Goal: Task Accomplishment & Management: Use online tool/utility

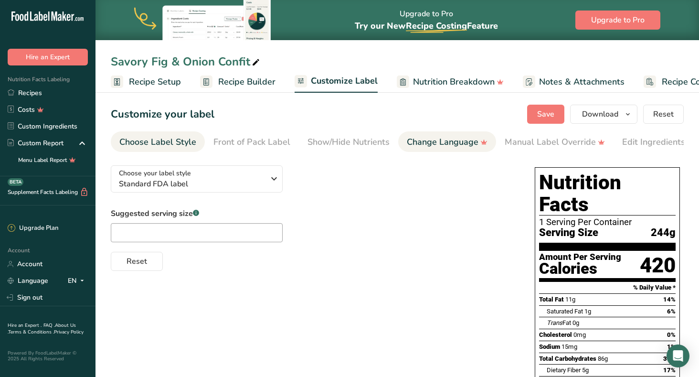
scroll to position [0, 45]
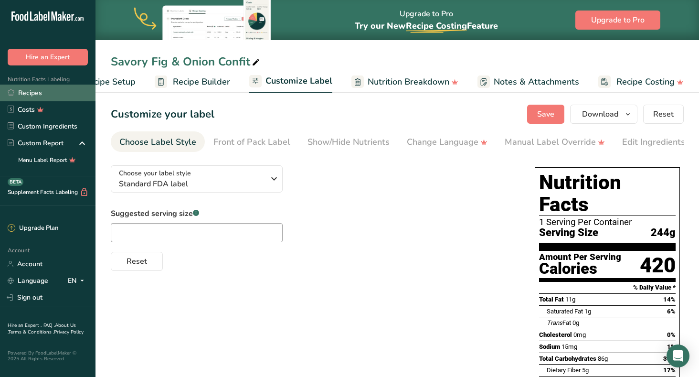
click at [38, 91] on link "Recipes" at bounding box center [47, 92] width 95 height 17
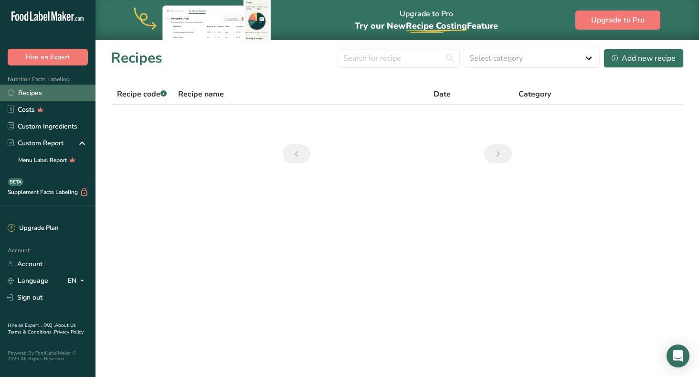
click at [28, 95] on link "Recipes" at bounding box center [47, 92] width 95 height 17
click at [413, 52] on input "text" at bounding box center [398, 58] width 122 height 19
click at [449, 59] on input "savory" at bounding box center [398, 58] width 122 height 19
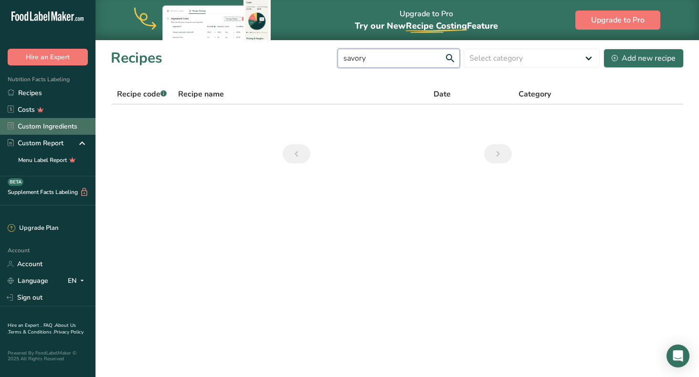
type input "savory"
click at [43, 129] on link "Custom Ingredients" at bounding box center [47, 126] width 95 height 17
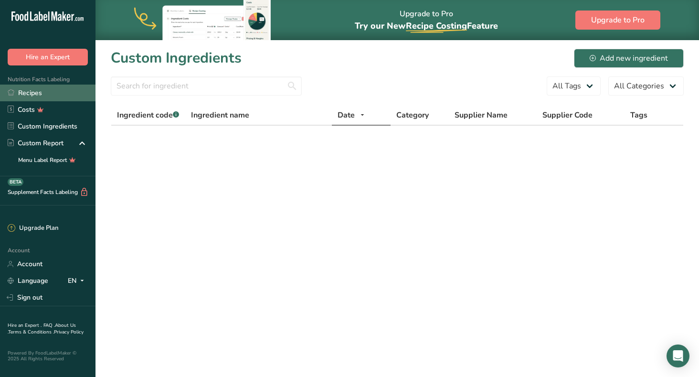
click at [41, 86] on link "Recipes" at bounding box center [47, 92] width 95 height 17
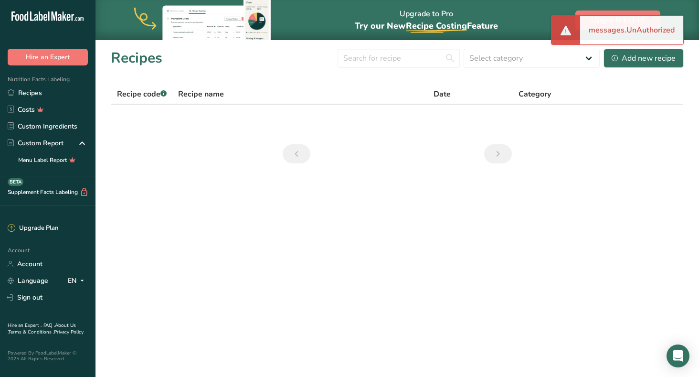
click at [598, 88] on th "Category" at bounding box center [584, 94] width 142 height 20
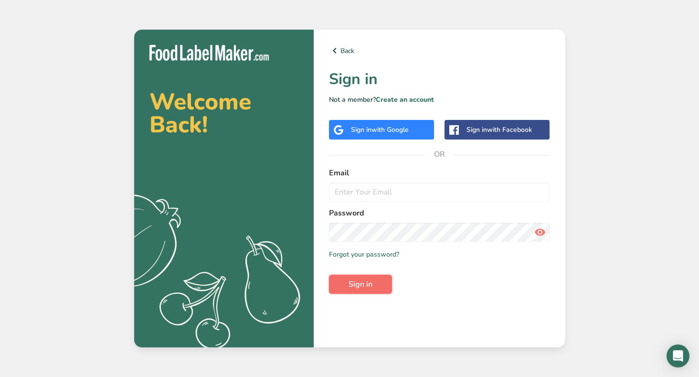
click at [354, 284] on span "Sign in" at bounding box center [360, 283] width 24 height 11
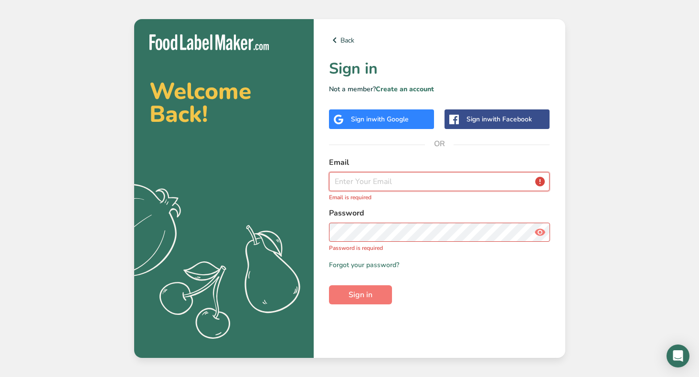
click at [345, 180] on input "email" at bounding box center [439, 181] width 221 height 19
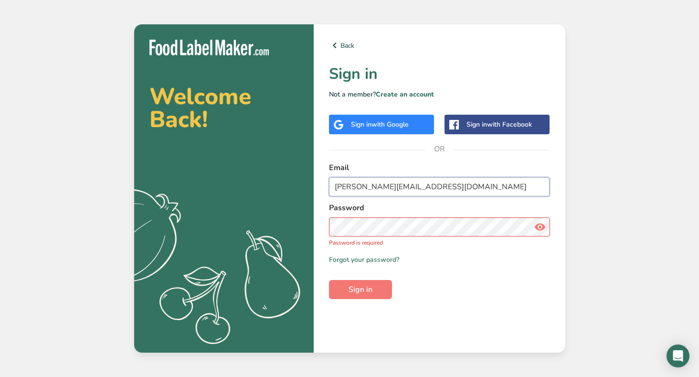
type input "[PERSON_NAME][EMAIL_ADDRESS][DOMAIN_NAME]"
drag, startPoint x: 447, startPoint y: 186, endPoint x: 308, endPoint y: 184, distance: 138.9
click at [308, 184] on section "Welcome Back! .a{fill:#f5f3ed;} Back Sign in Not a member? Create an account Si…" at bounding box center [349, 188] width 431 height 328
type input "[EMAIL_ADDRESS][DOMAIN_NAME]"
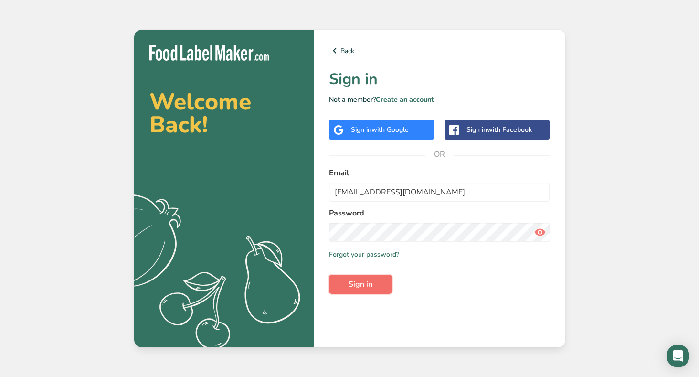
click at [354, 287] on span "Sign in" at bounding box center [360, 283] width 24 height 11
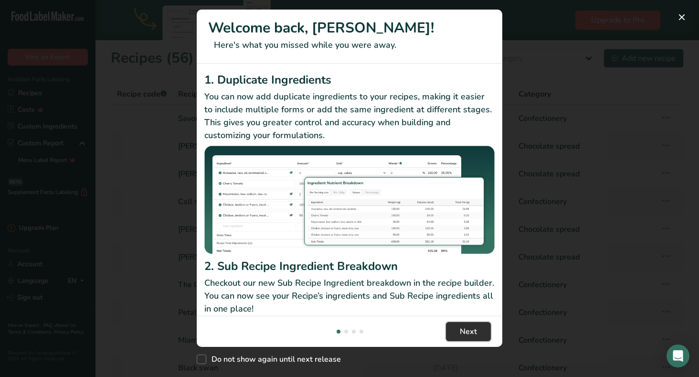
click at [482, 329] on button "Next" at bounding box center [468, 331] width 45 height 19
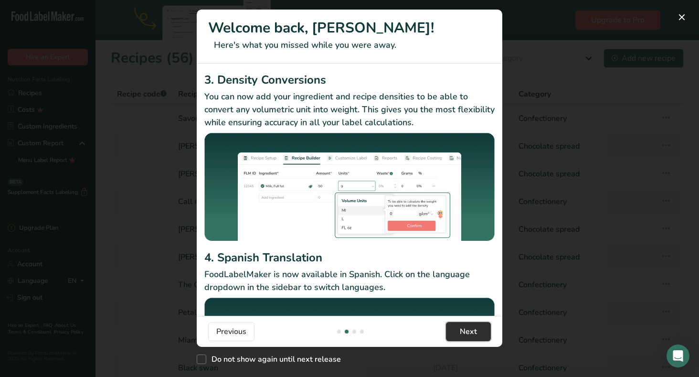
click at [481, 330] on button "Next" at bounding box center [468, 331] width 45 height 19
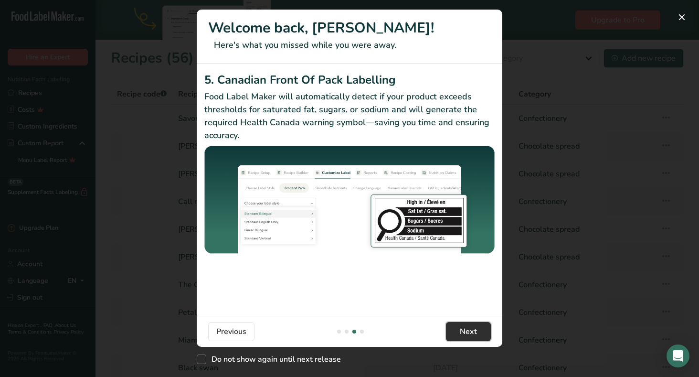
click at [481, 330] on button "Next" at bounding box center [468, 331] width 45 height 19
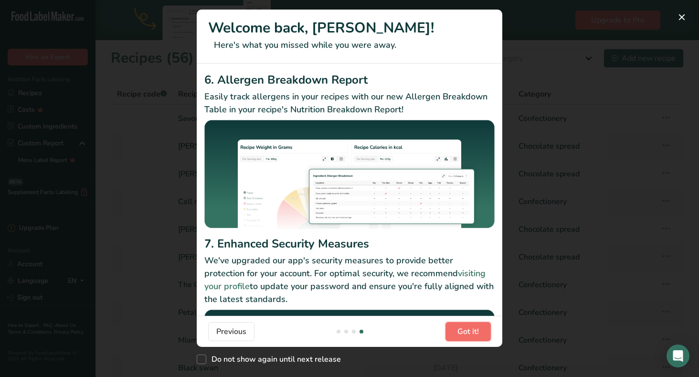
click at [481, 330] on button "Got it!" at bounding box center [467, 331] width 45 height 19
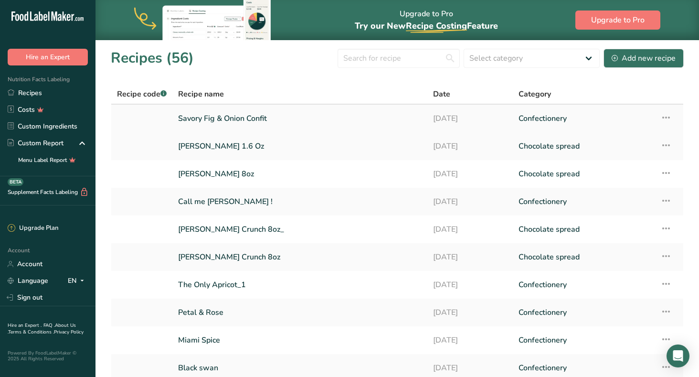
click at [295, 115] on link "Savory Fig & Onion Confit" at bounding box center [299, 118] width 243 height 20
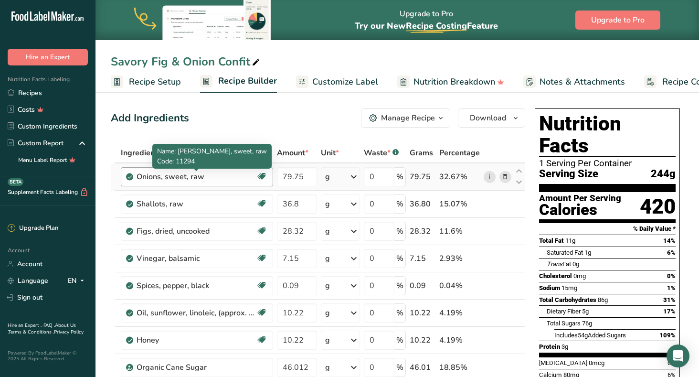
click at [203, 178] on div "Onions, sweet, raw" at bounding box center [195, 176] width 119 height 11
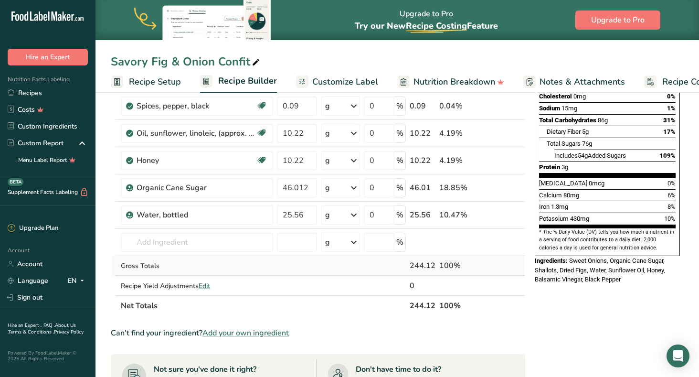
scroll to position [187, 0]
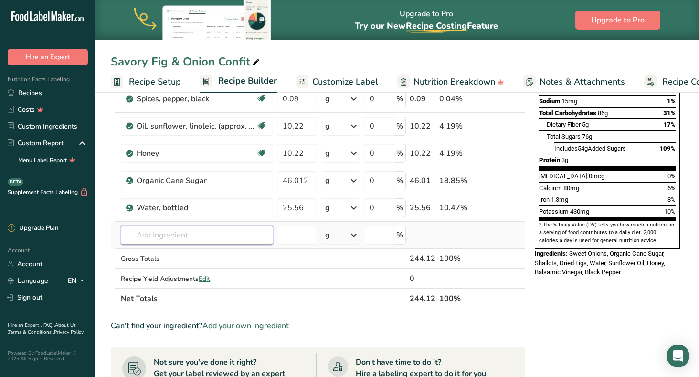
click at [178, 234] on input "text" at bounding box center [197, 234] width 152 height 19
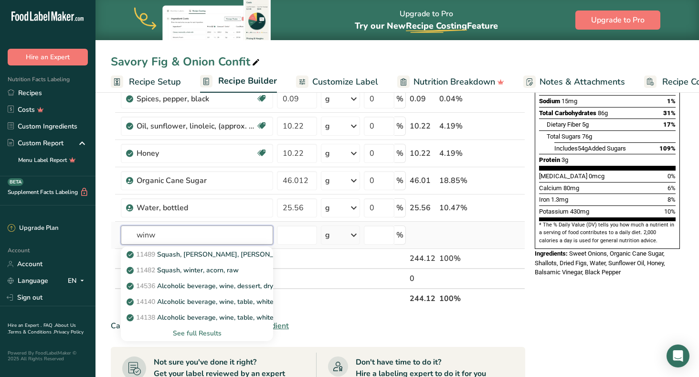
type input "winw"
click at [204, 334] on div "See full Results" at bounding box center [196, 333] width 137 height 10
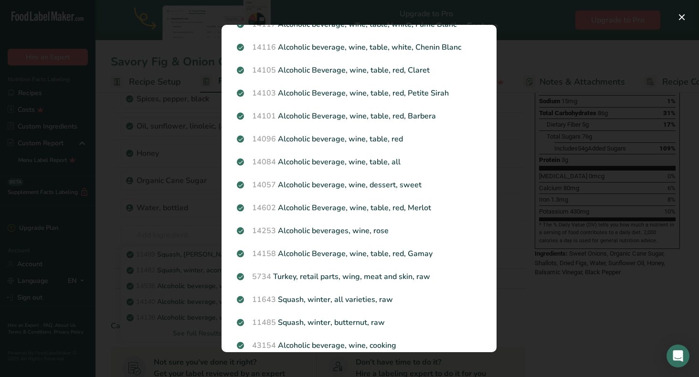
scroll to position [395, 0]
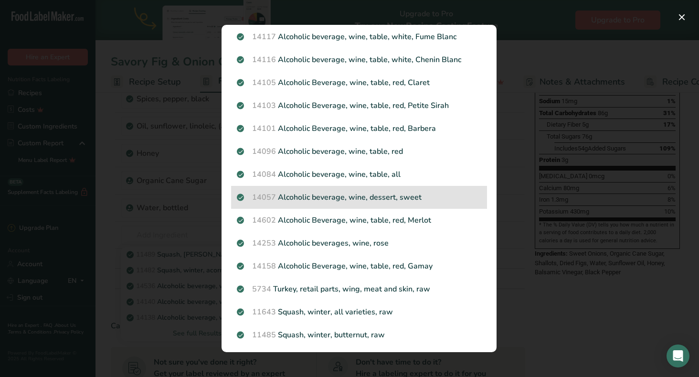
click at [426, 198] on p "14057 Alcoholic beverage, wine, dessert, sweet" at bounding box center [359, 196] width 244 height 11
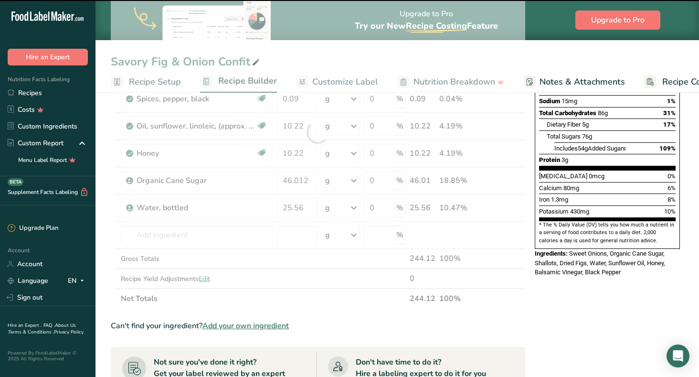
type input "0"
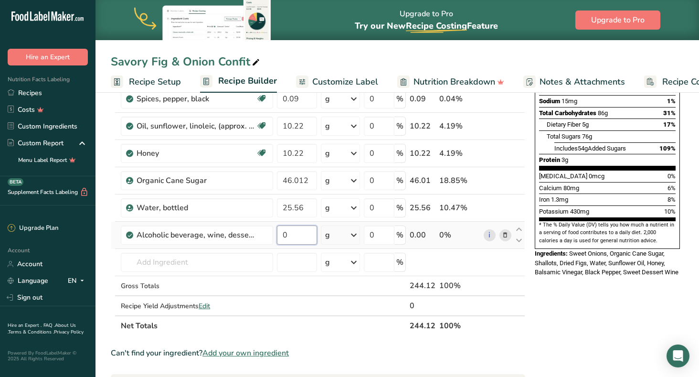
click at [288, 232] on input "0" at bounding box center [297, 234] width 40 height 19
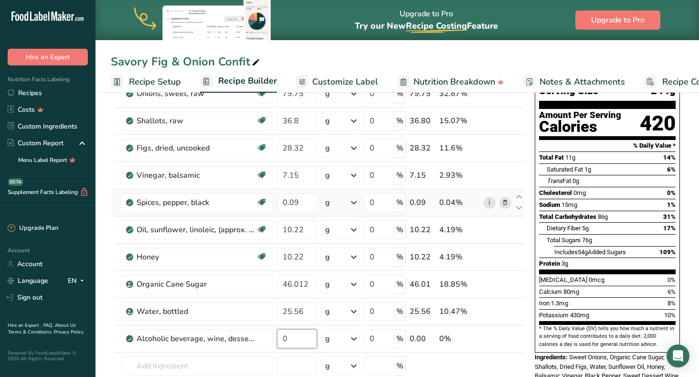
scroll to position [0, 0]
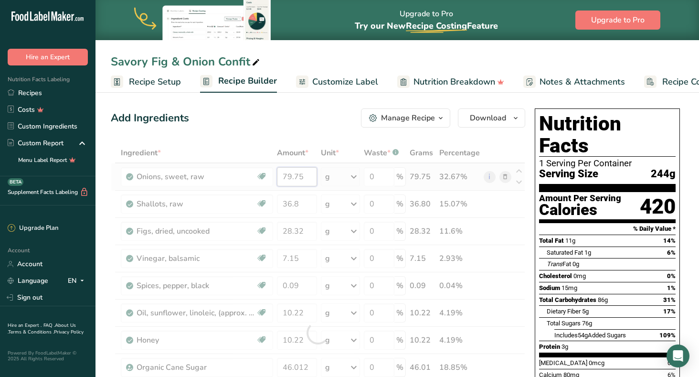
click at [306, 176] on div "Ingredient * Amount * Unit * Waste * .a-a{fill:#347362;}.b-a{fill:#fff;} Grams …" at bounding box center [318, 332] width 414 height 379
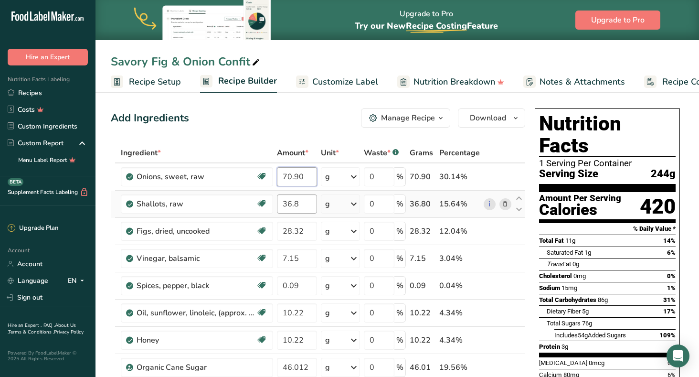
type input "70.90"
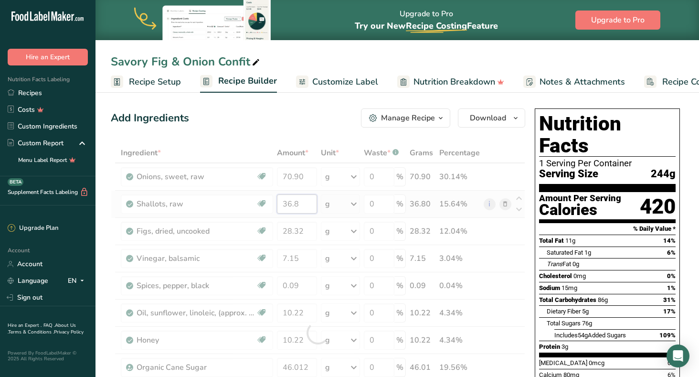
click at [303, 202] on div "Ingredient * Amount * Unit * Waste * .a-a{fill:#347362;}.b-a{fill:#fff;} Grams …" at bounding box center [318, 332] width 414 height 379
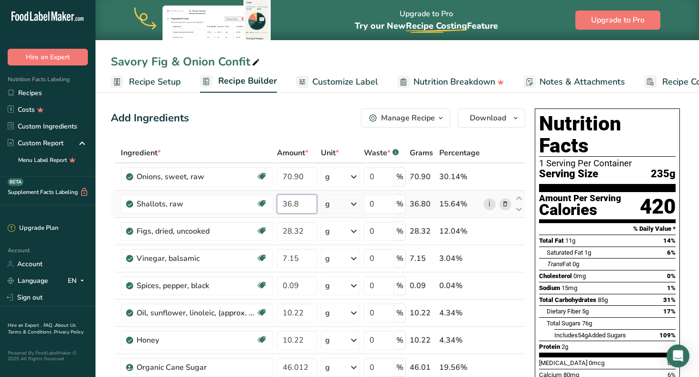
click at [302, 203] on input "36.8" at bounding box center [297, 203] width 40 height 19
type input "32.75"
click at [306, 229] on div "Ingredient * Amount * Unit * Waste * .a-a{fill:#347362;}.b-a{fill:#fff;} Grams …" at bounding box center [318, 332] width 414 height 379
type input "2"
type input "2.77"
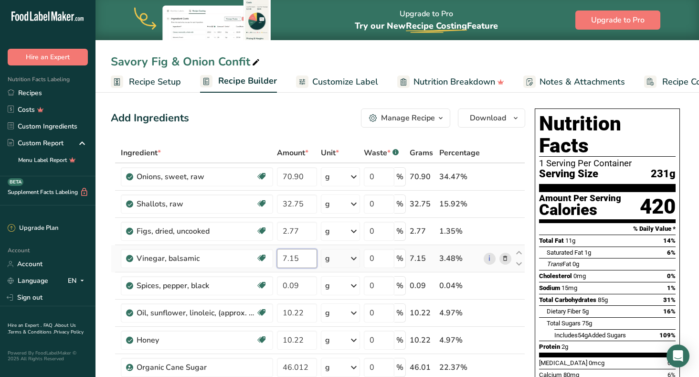
click at [304, 259] on div "Ingredient * Amount * Unit * Waste * .a-a{fill:#347362;}.b-a{fill:#fff;} Grams …" at bounding box center [318, 332] width 414 height 379
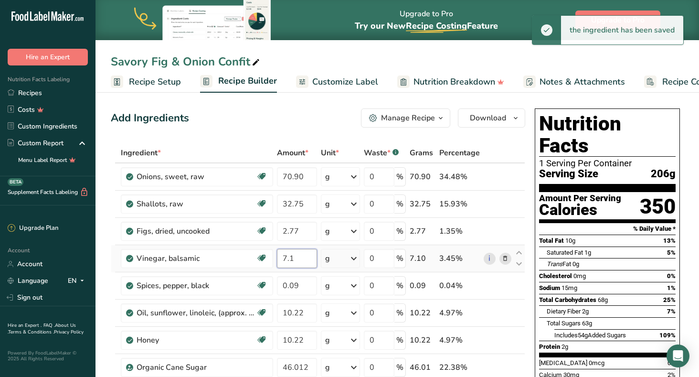
type input "7"
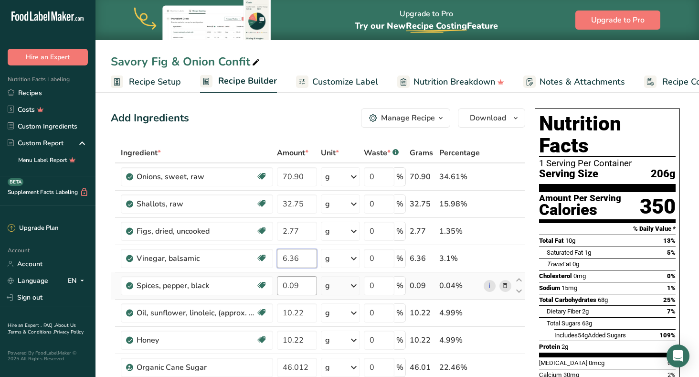
type input "6.36"
click at [305, 288] on div "Ingredient * Amount * Unit * Waste * .a-a{fill:#347362;}.b-a{fill:#fff;} Grams …" at bounding box center [318, 332] width 414 height 379
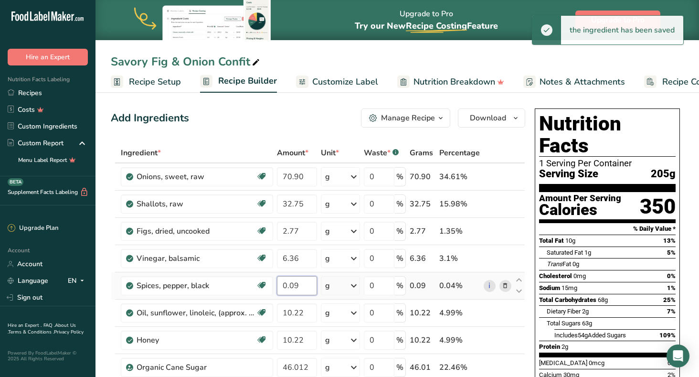
type input "0"
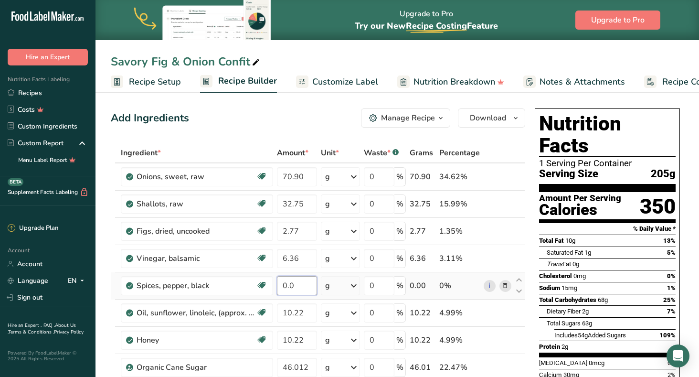
type input "0.09"
click at [308, 311] on div "Ingredient * Amount * Unit * Waste * .a-a{fill:#347362;}.b-a{fill:#fff;} Grams …" at bounding box center [318, 332] width 414 height 379
type input "1"
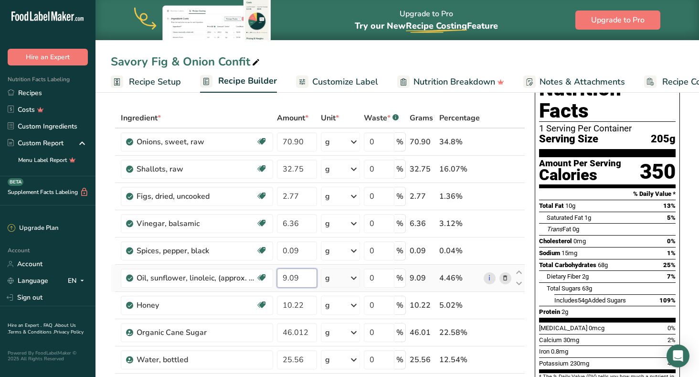
scroll to position [36, 0]
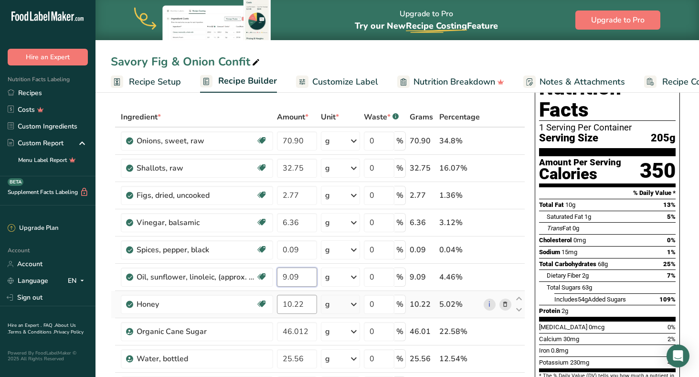
type input "9.09"
click at [309, 308] on div "Ingredient * Amount * Unit * Waste * .a-a{fill:#347362;}.b-a{fill:#fff;} Grams …" at bounding box center [318, 296] width 414 height 379
type input "1"
type input "9.09"
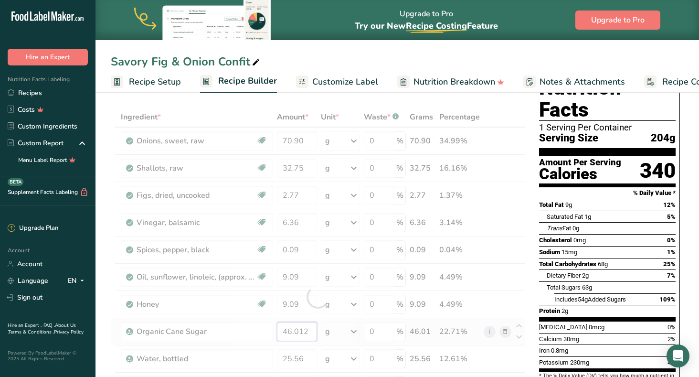
click at [310, 334] on div "Ingredient * Amount * Unit * Waste * .a-a{fill:#347362;}.b-a{fill:#fff;} Grams …" at bounding box center [318, 296] width 414 height 379
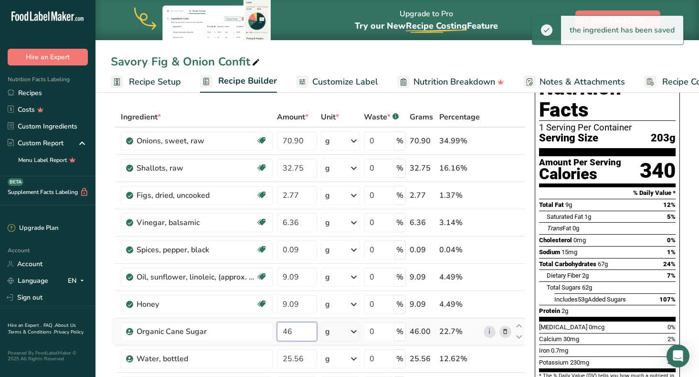
type input "4"
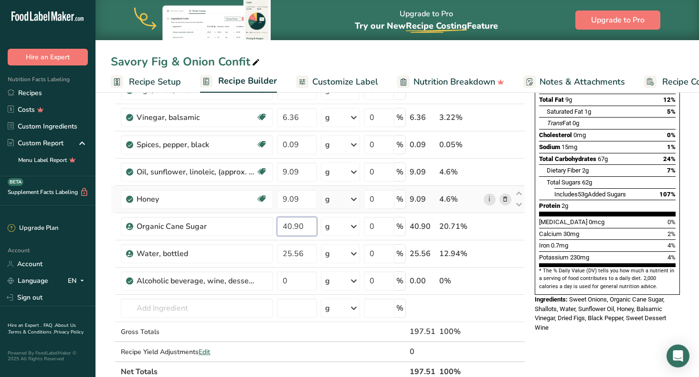
scroll to position [146, 0]
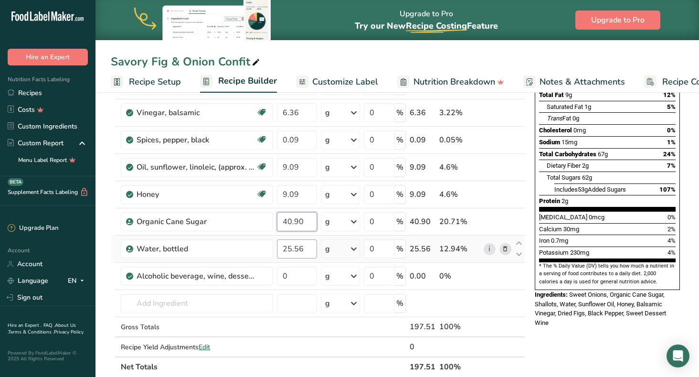
type input "40.90"
click at [310, 252] on div "Ingredient * Amount * Unit * Waste * .a-a{fill:#347362;}.b-a{fill:#fff;} Grams …" at bounding box center [318, 186] width 414 height 379
type input "2"
type input "22.72"
click at [290, 276] on div "Ingredient * Amount * Unit * Waste * .a-a{fill:#347362;}.b-a{fill:#fff;} Grams …" at bounding box center [318, 186] width 414 height 379
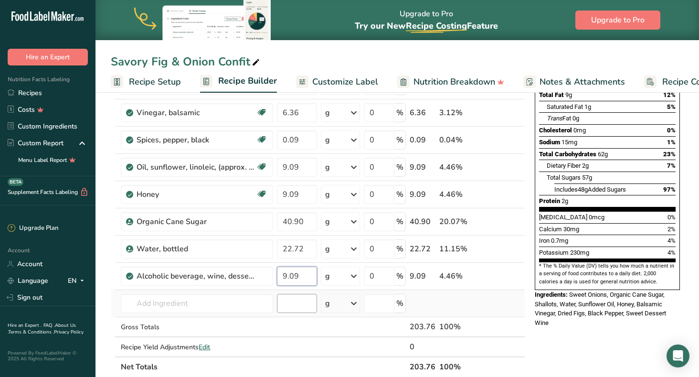
type input "9.09"
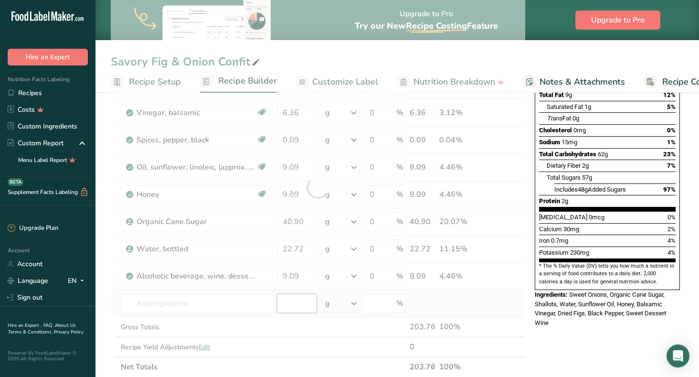
click at [290, 312] on div "Ingredient * Amount * Unit * Waste * .a-a{fill:#347362;}.b-a{fill:#fff;} Grams …" at bounding box center [318, 186] width 414 height 379
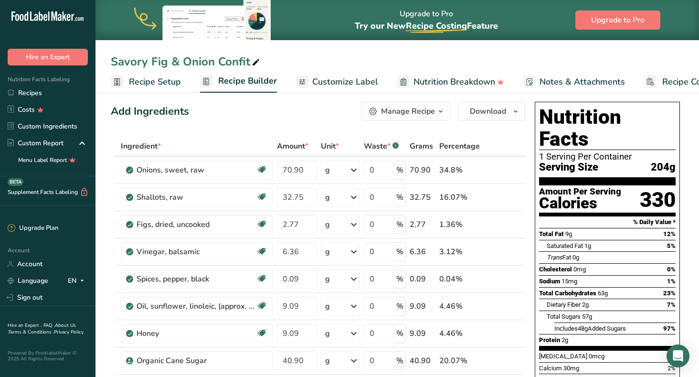
scroll to position [0, 0]
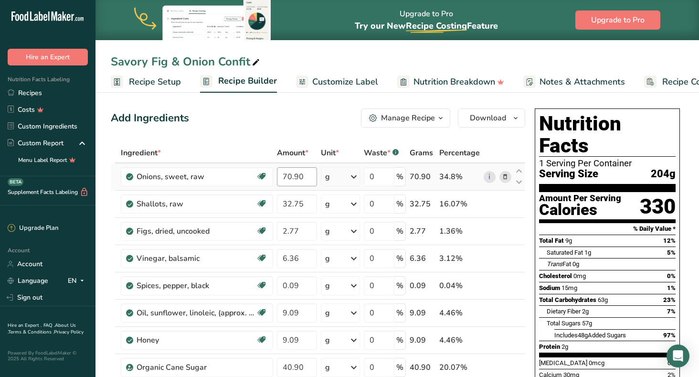
type input "0.000023"
click at [308, 173] on input "70.90" at bounding box center [297, 176] width 40 height 19
type input "79"
click at [305, 207] on div "Ingredient * Amount * Unit * Waste * .a-a{fill:#347362;}.b-a{fill:#fff;} Grams …" at bounding box center [318, 332] width 414 height 379
type input "35.24"
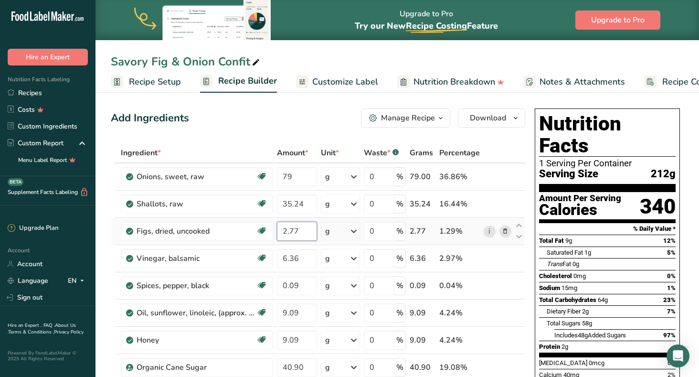
click at [309, 234] on div "Ingredient * Amount * Unit * Waste * .a-a{fill:#347362;}.b-a{fill:#fff;} Grams …" at bounding box center [318, 332] width 414 height 379
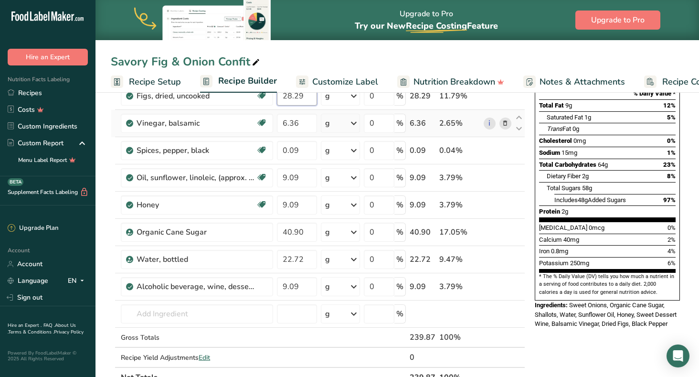
scroll to position [136, 0]
type input "28.29"
click at [340, 312] on div "Ingredient * Amount * Unit * Waste * .a-a{fill:#347362;}.b-a{fill:#fff;} Grams …" at bounding box center [318, 196] width 414 height 379
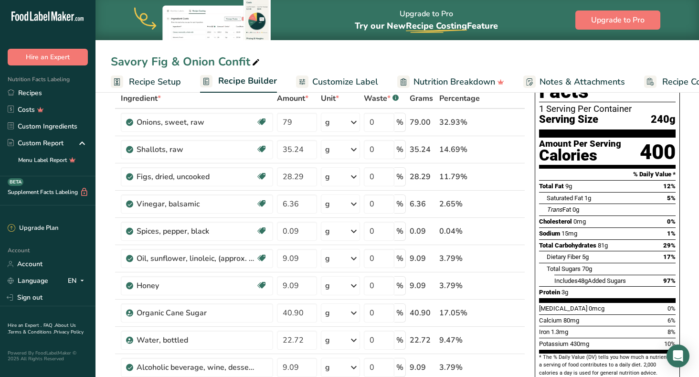
scroll to position [53, 0]
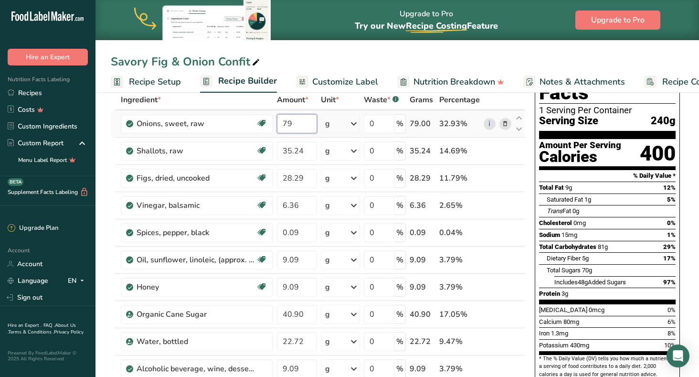
click at [294, 123] on input "79" at bounding box center [297, 123] width 40 height 19
type input "71"
click at [310, 153] on div "Ingredient * Amount * Unit * Waste * .a-a{fill:#347362;}.b-a{fill:#fff;} Grams …" at bounding box center [318, 279] width 414 height 379
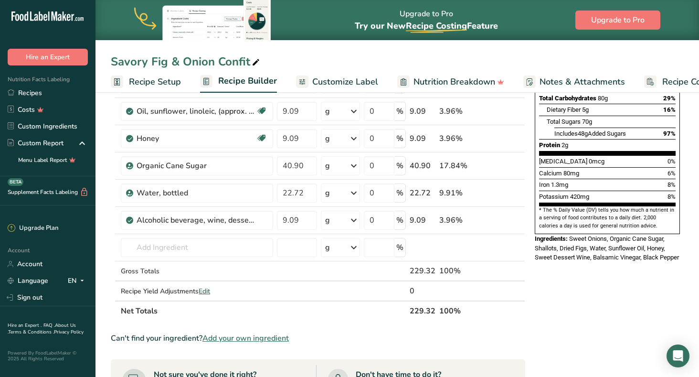
scroll to position [220, 0]
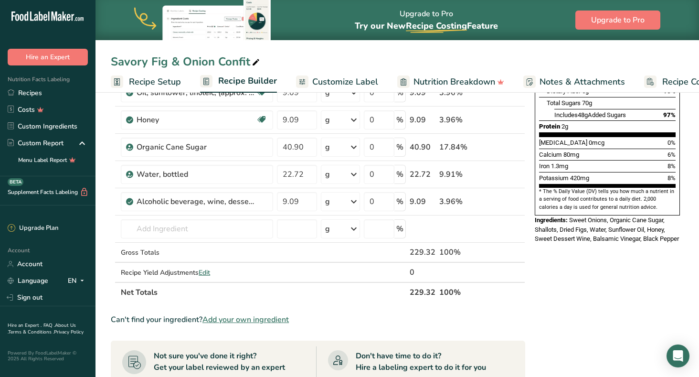
type input "32.69"
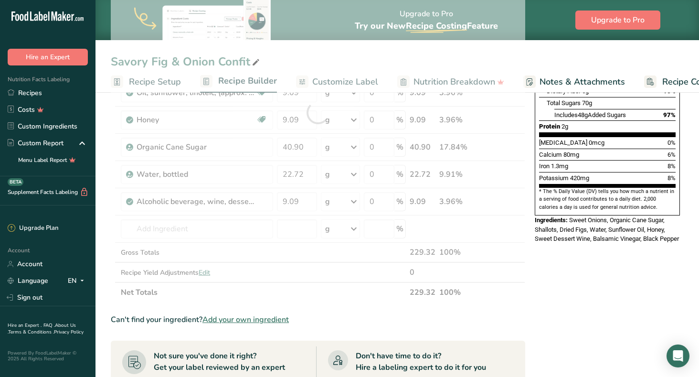
click at [338, 285] on div "Ingredient * Amount * Unit * Waste * .a-a{fill:#347362;}.b-a{fill:#fff;} Grams …" at bounding box center [318, 112] width 414 height 379
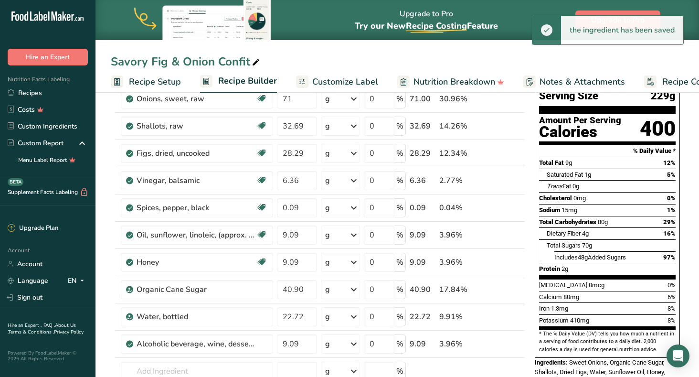
scroll to position [64, 0]
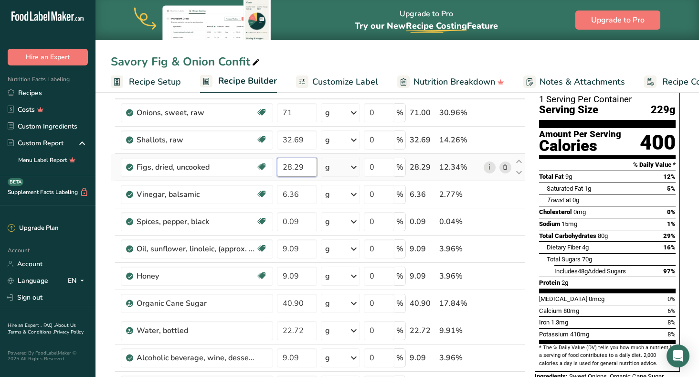
click at [311, 169] on input "28.29" at bounding box center [297, 166] width 40 height 19
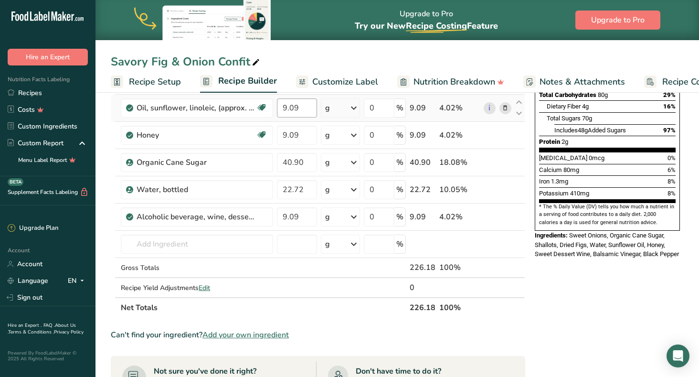
scroll to position [216, 0]
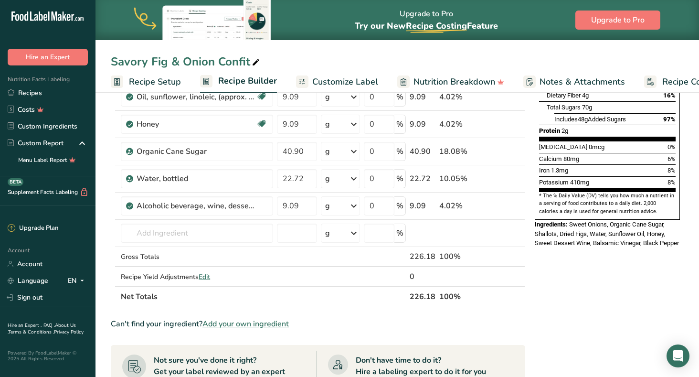
type input "25.15"
click at [311, 286] on div "Ingredient * Amount * Unit * Waste * .a-a{fill:#347362;}.b-a{fill:#fff;} Grams …" at bounding box center [318, 116] width 414 height 379
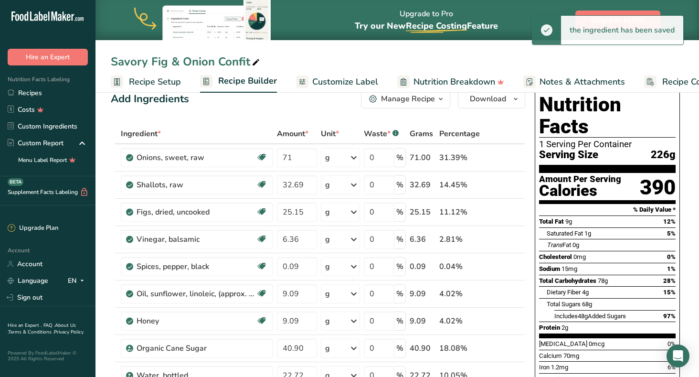
scroll to position [0, 0]
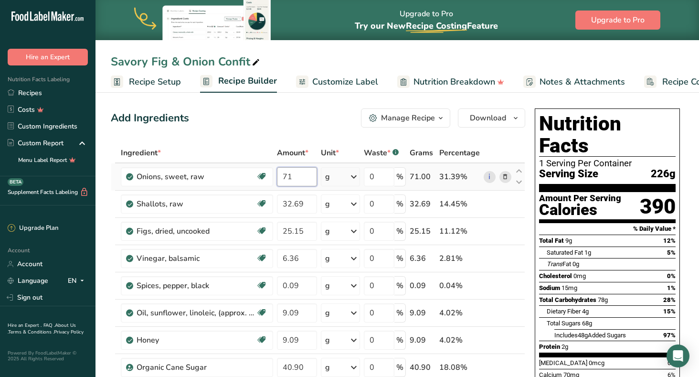
click at [294, 178] on input "71" at bounding box center [297, 176] width 40 height 19
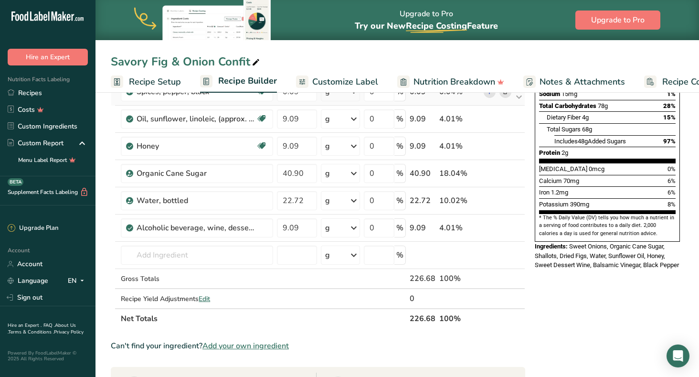
scroll to position [205, 0]
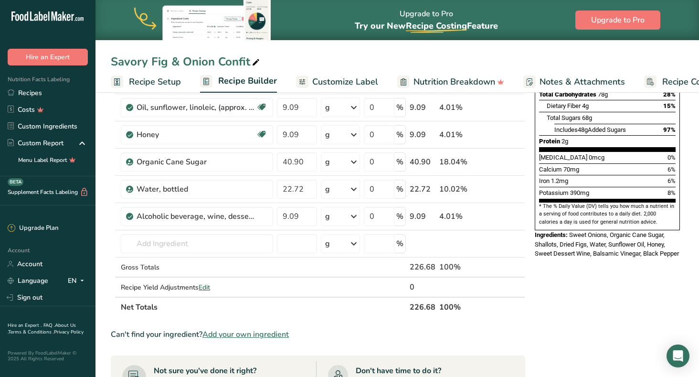
click at [329, 324] on section "Ingredient * Amount * Unit * Waste * .a-a{fill:#347362;}.b-a{fill:#fff;} Grams …" at bounding box center [318, 271] width 414 height 668
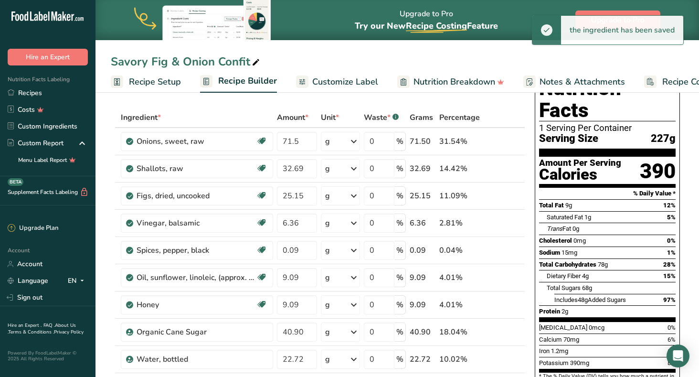
scroll to position [0, 0]
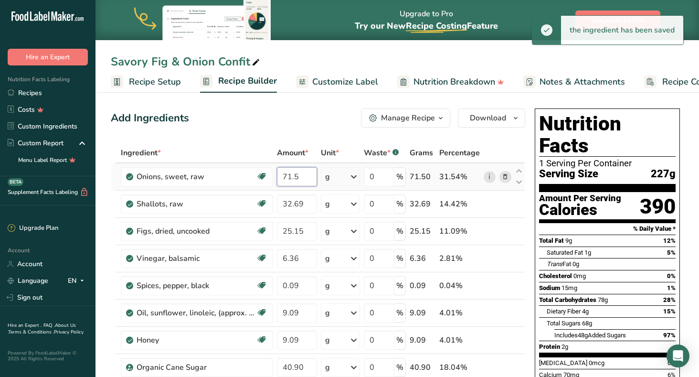
click at [303, 176] on input "71.5" at bounding box center [297, 176] width 40 height 19
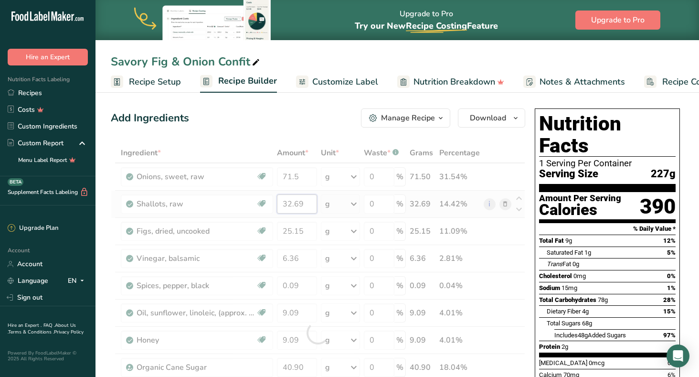
click at [303, 204] on div "Ingredient * Amount * Unit * Waste * .a-a{fill:#347362;}.b-a{fill:#fff;} Grams …" at bounding box center [318, 332] width 414 height 379
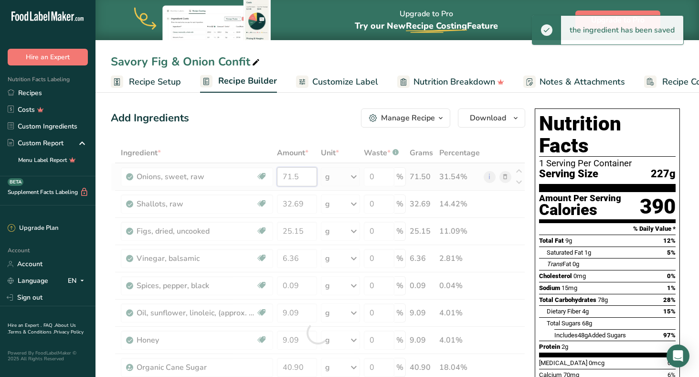
click at [301, 175] on div "Ingredient * Amount * Unit * Waste * .a-a{fill:#347362;}.b-a{fill:#fff;} Grams …" at bounding box center [318, 332] width 414 height 379
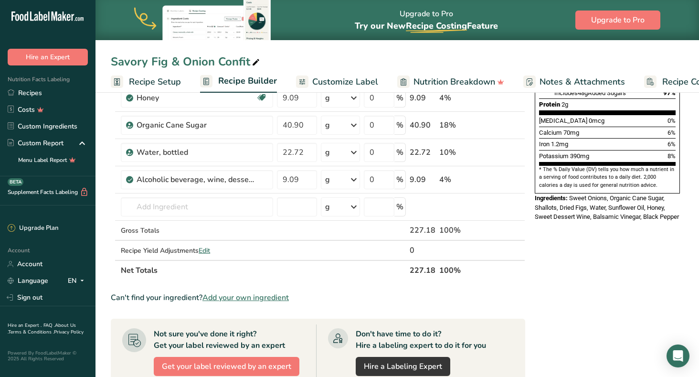
scroll to position [247, 0]
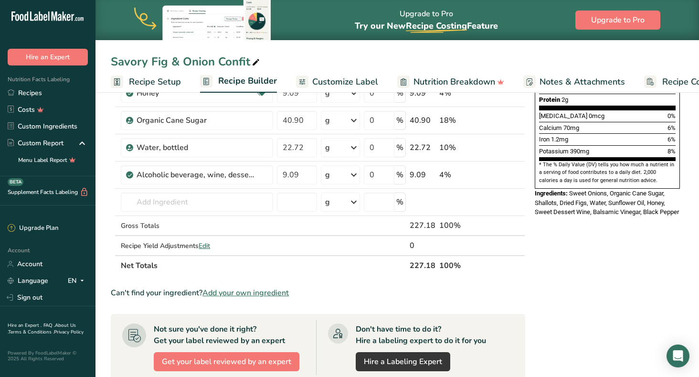
click at [346, 288] on div "Can't find your ingredient? Add your own ingredient" at bounding box center [318, 292] width 414 height 11
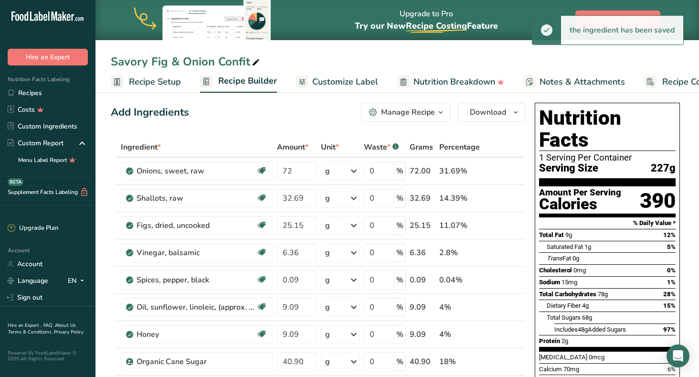
scroll to position [0, 0]
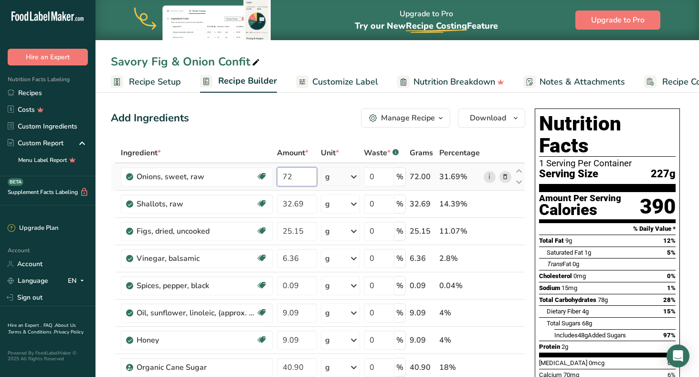
click at [295, 174] on input "72" at bounding box center [297, 176] width 40 height 19
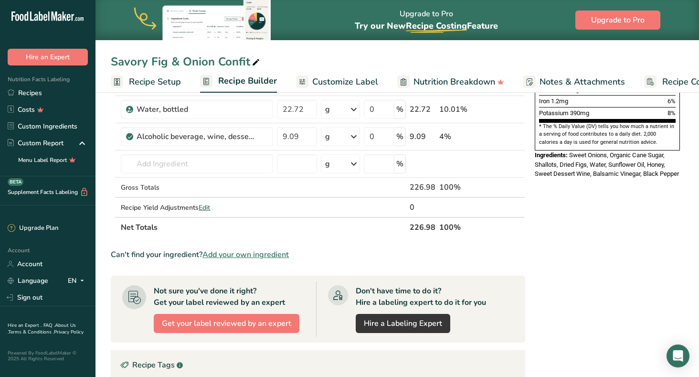
scroll to position [293, 0]
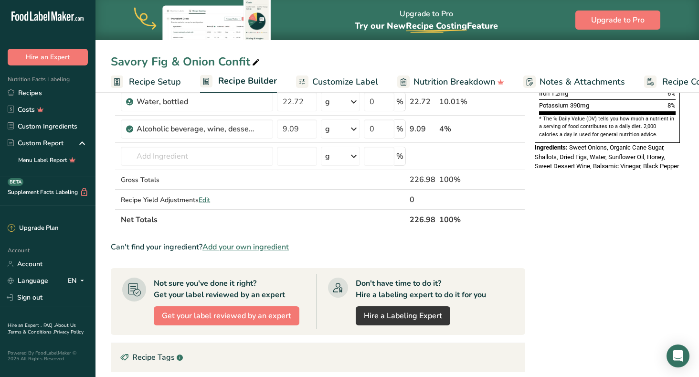
click at [342, 229] on div "Ingredient * Amount * Unit * Waste * .a-a{fill:#347362;}.b-a{fill:#fff;} Grams …" at bounding box center [318, 39] width 414 height 379
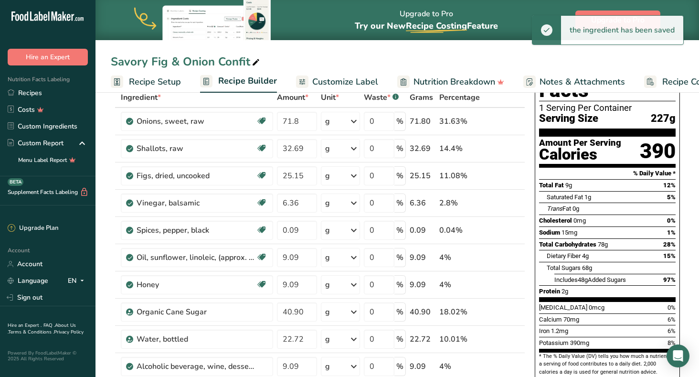
scroll to position [0, 0]
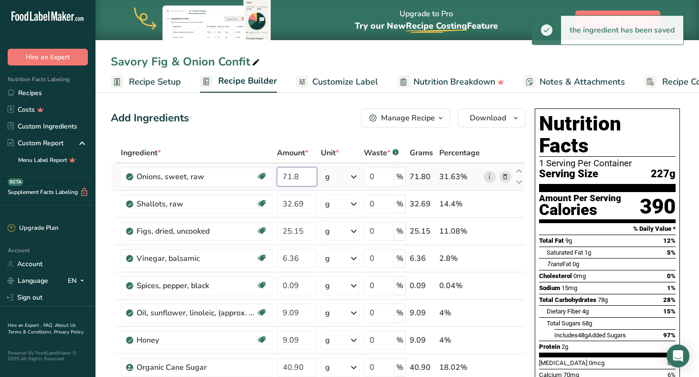
click at [302, 175] on input "71.8" at bounding box center [297, 176] width 40 height 19
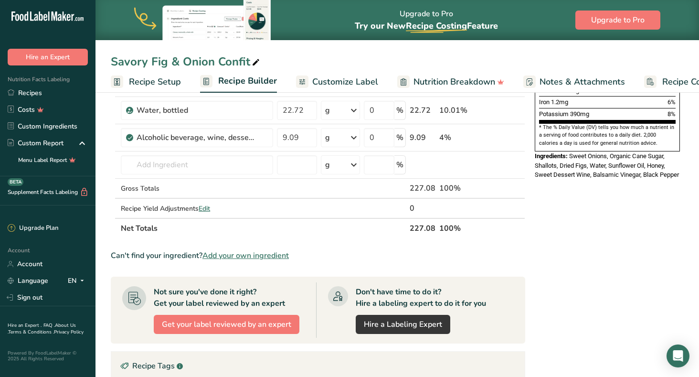
scroll to position [293, 0]
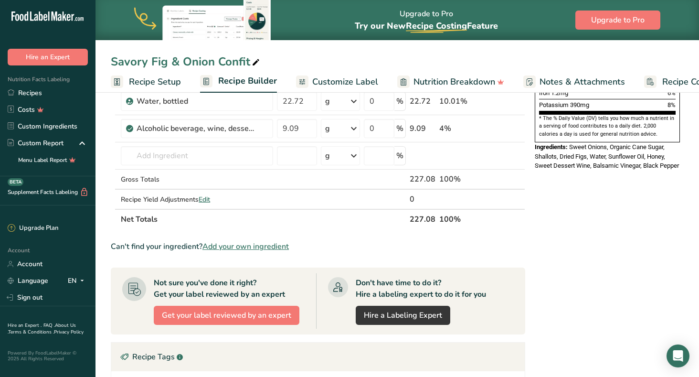
type input "71.9"
click at [354, 237] on section "Ingredient * Amount * Unit * Waste * .a-a{fill:#347362;}.b-a{fill:#fff;} Grams …" at bounding box center [318, 184] width 414 height 668
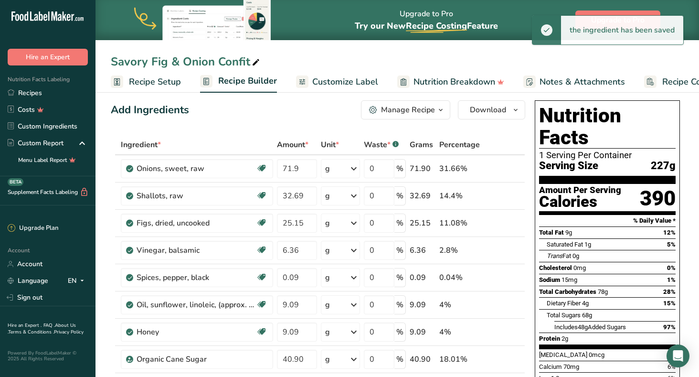
scroll to position [8, 0]
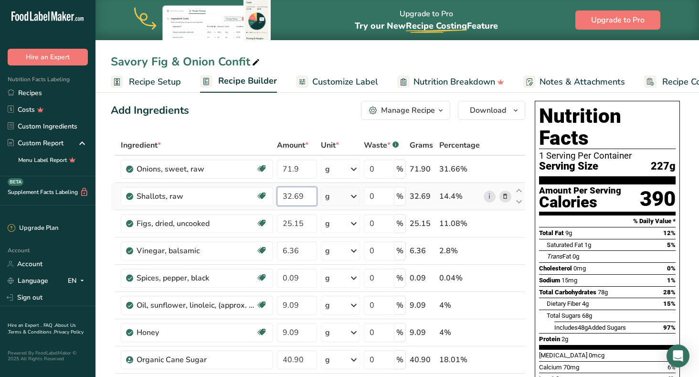
click at [306, 197] on input "32.69" at bounding box center [297, 196] width 40 height 19
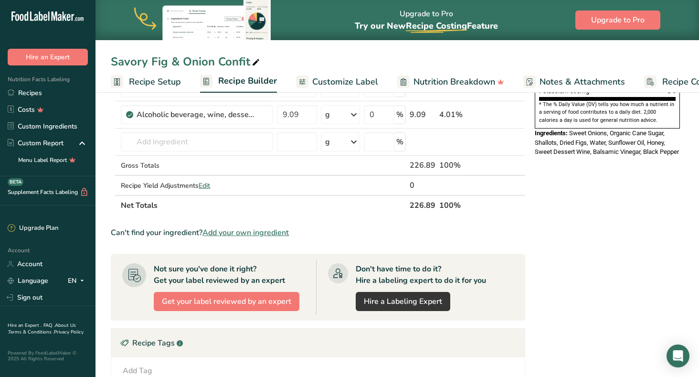
scroll to position [311, 0]
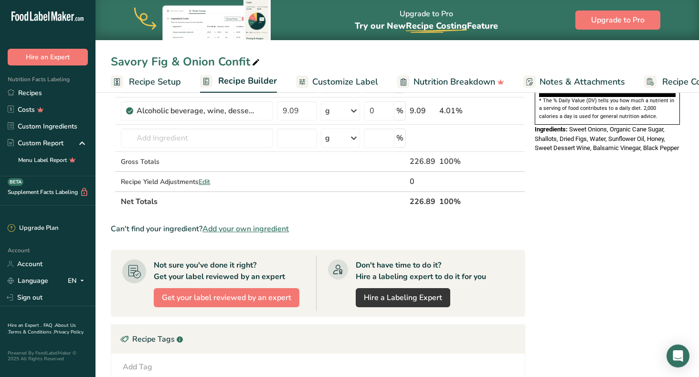
click at [346, 216] on section "Ingredient * Amount * Unit * Waste * .a-a{fill:#347362;}.b-a{fill:#fff;} Grams …" at bounding box center [318, 166] width 414 height 668
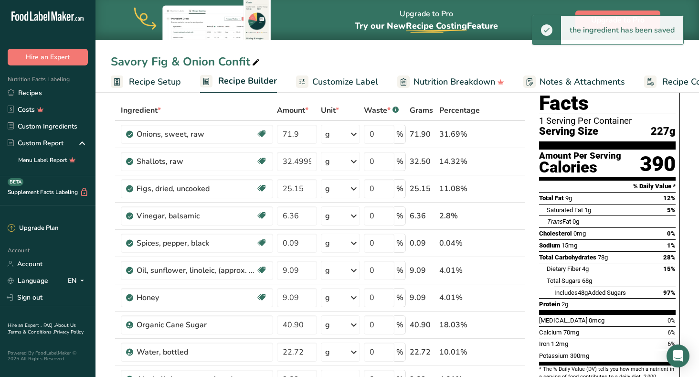
scroll to position [0, 0]
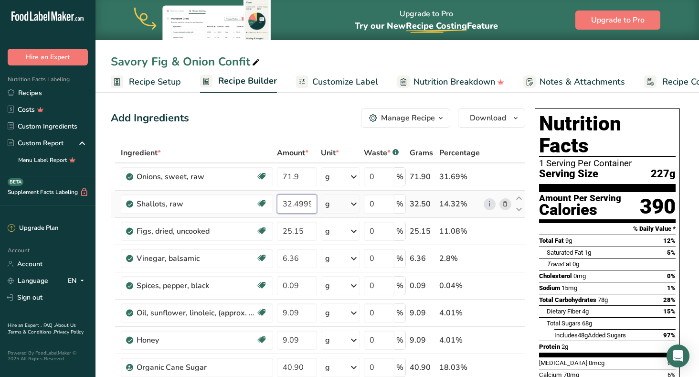
click at [315, 202] on input "32.499998" at bounding box center [297, 203] width 40 height 19
click at [311, 204] on input "32.499998" at bounding box center [297, 203] width 40 height 19
click at [305, 203] on input "32.98" at bounding box center [297, 203] width 40 height 19
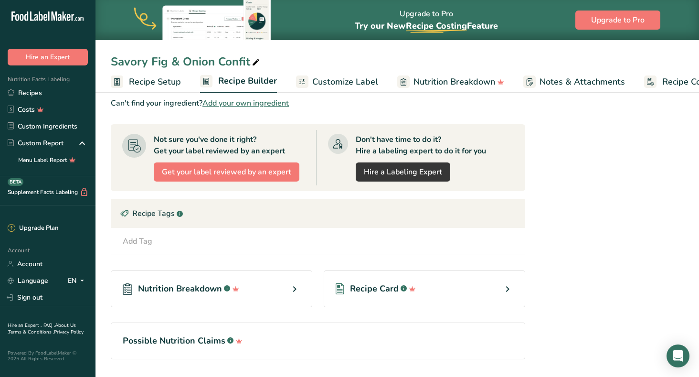
scroll to position [464, 0]
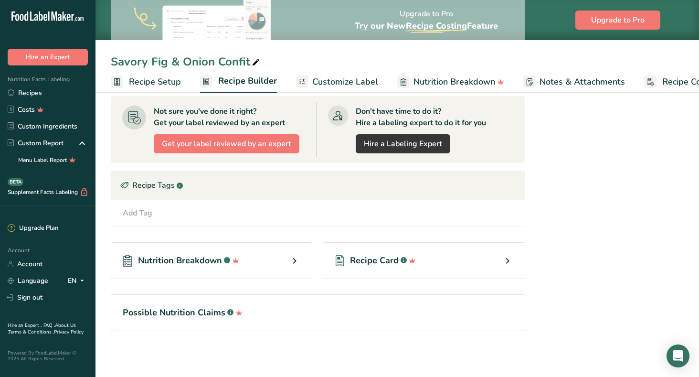
click at [374, 229] on div "Nutrition Breakdown .a-a{fill:#347362;}.b-a{fill:#fff;} Recipe Card .a-a{fill:#…" at bounding box center [318, 260] width 414 height 67
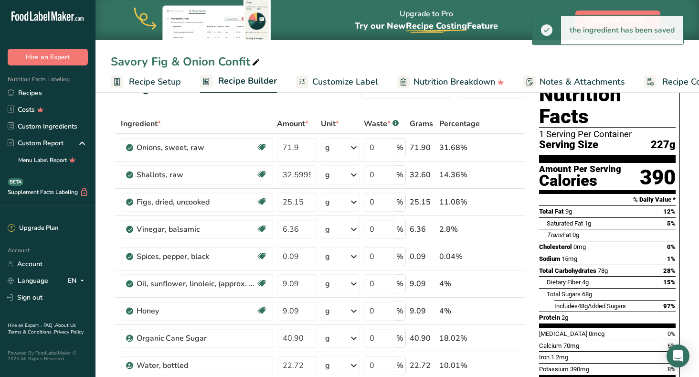
scroll to position [28, 0]
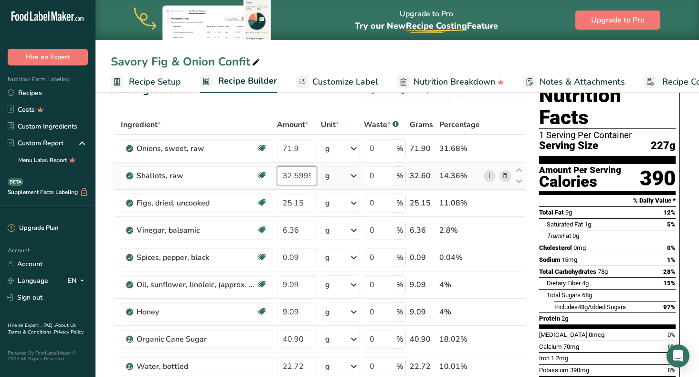
click at [313, 173] on input "32.599995" at bounding box center [297, 175] width 40 height 19
click at [313, 174] on input "32.599995" at bounding box center [297, 175] width 40 height 19
click at [308, 175] on input "32.595" at bounding box center [297, 175] width 40 height 19
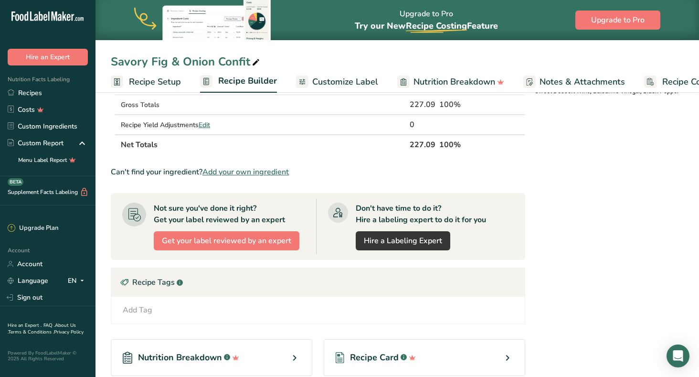
scroll to position [371, 0]
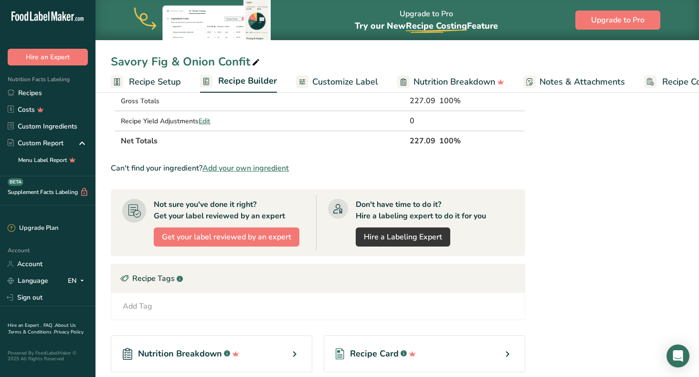
type input "32.699997"
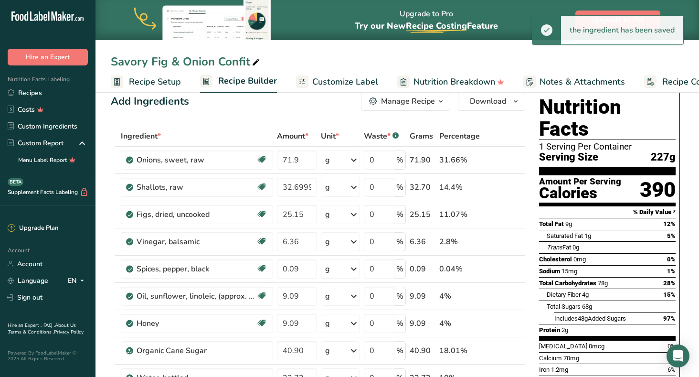
scroll to position [9, 0]
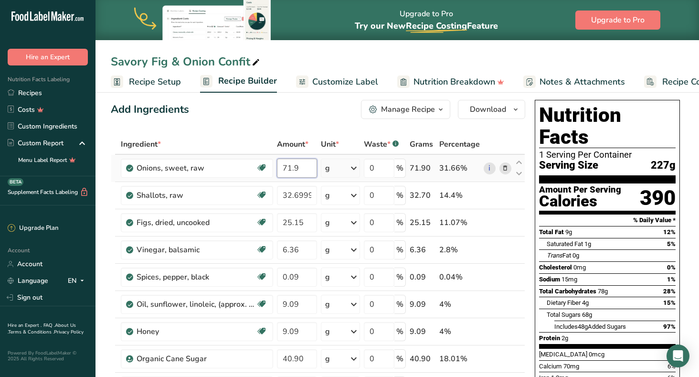
click at [300, 168] on input "71.9" at bounding box center [297, 167] width 40 height 19
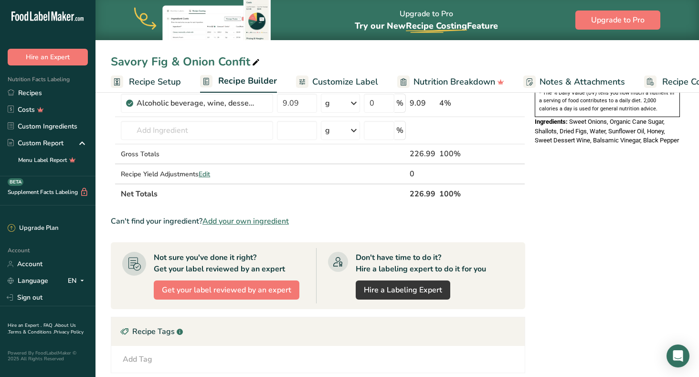
scroll to position [328, 0]
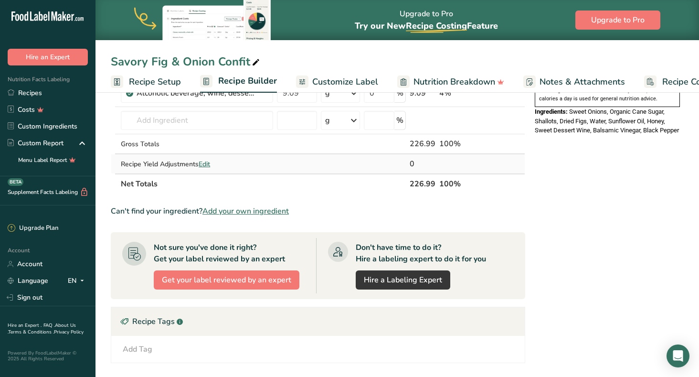
type input "71.799997"
click at [317, 167] on div "Ingredient * Amount * Unit * Waste * .a-a{fill:#347362;}.b-a{fill:#fff;} Grams …" at bounding box center [318, 3] width 414 height 379
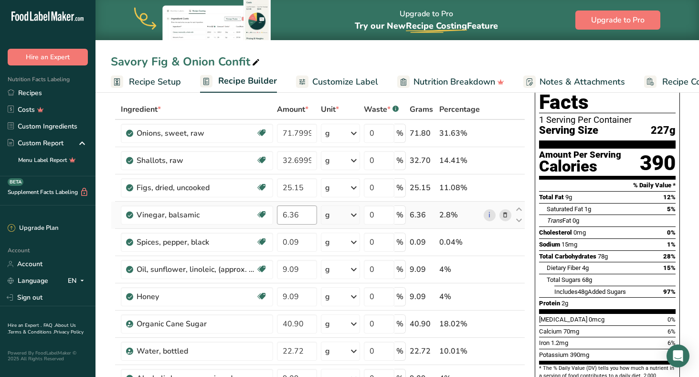
scroll to position [40, 0]
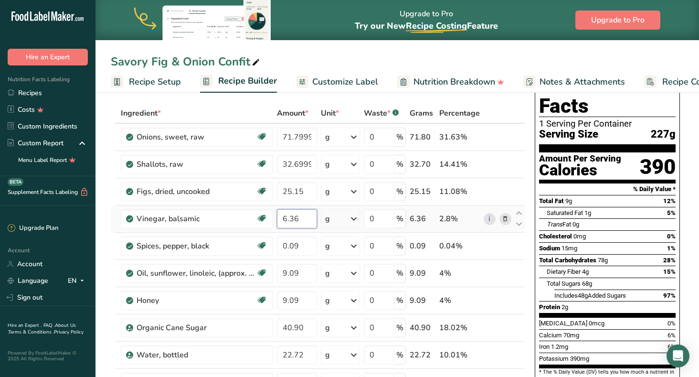
click at [299, 217] on input "6.36" at bounding box center [297, 218] width 40 height 19
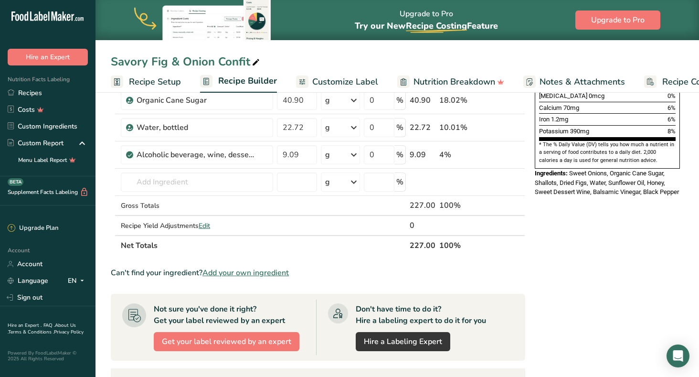
scroll to position [277, 0]
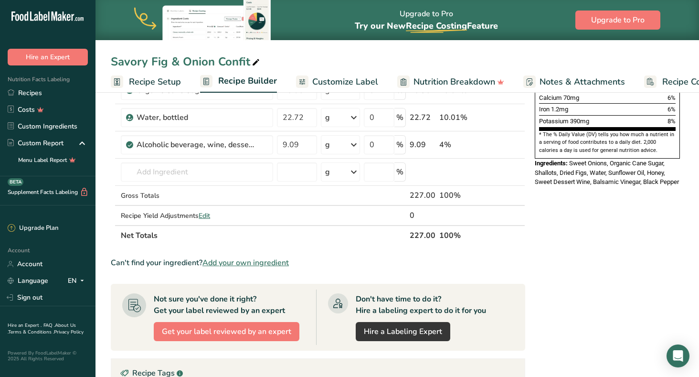
type input "6.369998"
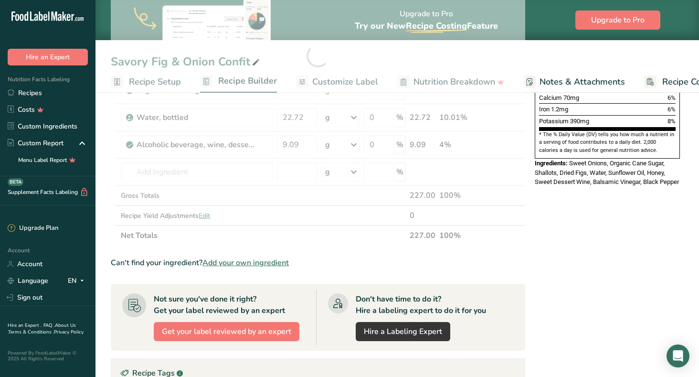
click at [307, 253] on section "Ingredient * Amount * Unit * Waste * .a-a{fill:#347362;}.b-a{fill:#fff;} Grams …" at bounding box center [318, 200] width 414 height 668
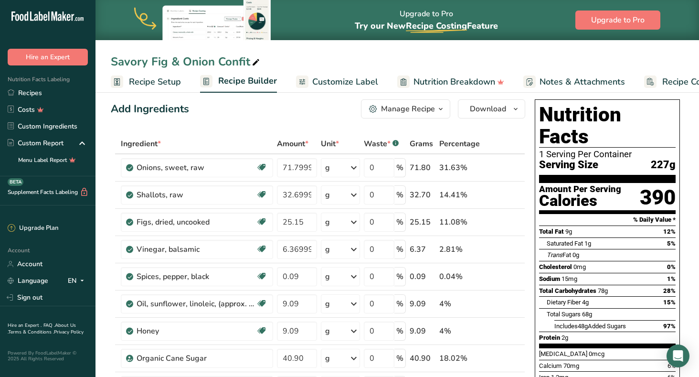
scroll to position [0, 0]
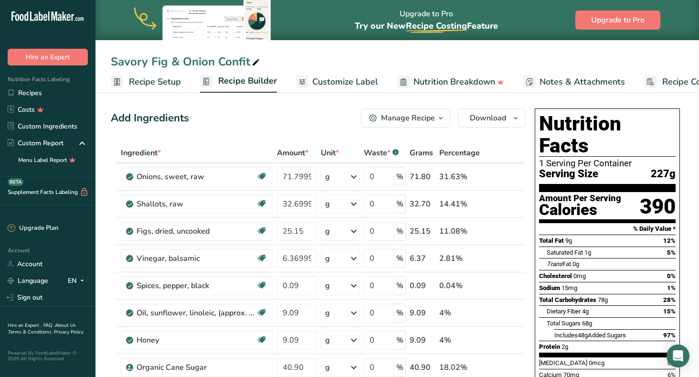
click at [236, 82] on span "Recipe Builder" at bounding box center [247, 80] width 59 height 13
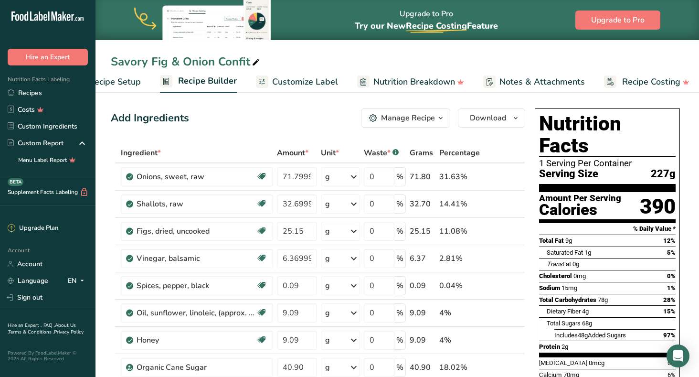
scroll to position [0, 45]
click at [280, 82] on span "Customize Label" at bounding box center [300, 81] width 66 height 13
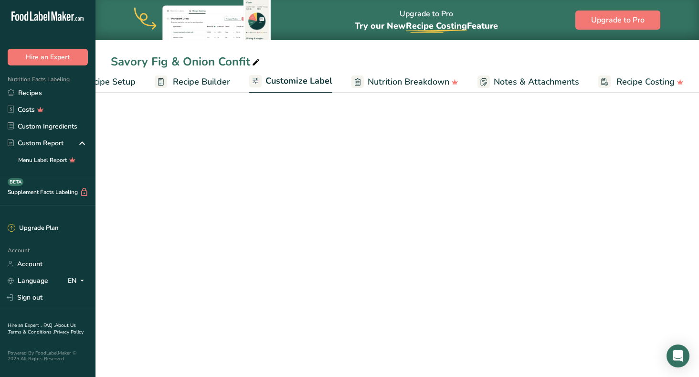
scroll to position [0, 45]
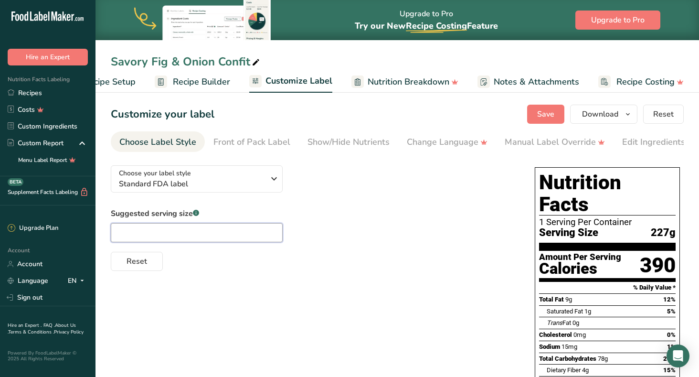
click at [128, 233] on input "text" at bounding box center [197, 232] width 172 height 19
type input "1 Tbsp"
click at [223, 321] on div "Choose your label style Standard FDA label USA (FDA) Standard FDA label Tabular…" at bounding box center [397, 344] width 573 height 374
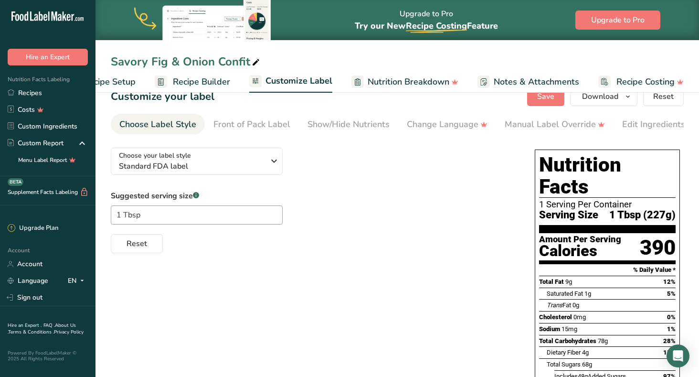
scroll to position [14, 0]
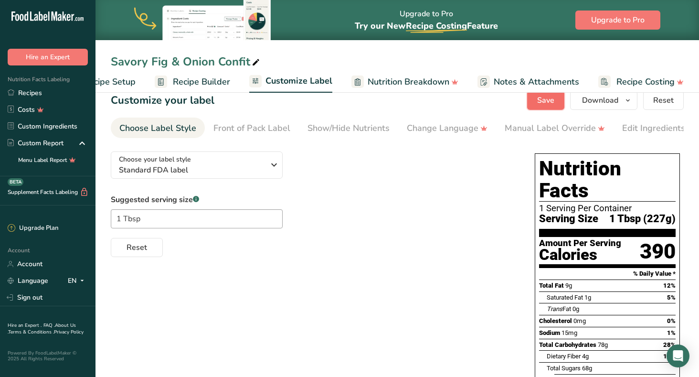
click at [539, 96] on span "Save" at bounding box center [545, 99] width 17 height 11
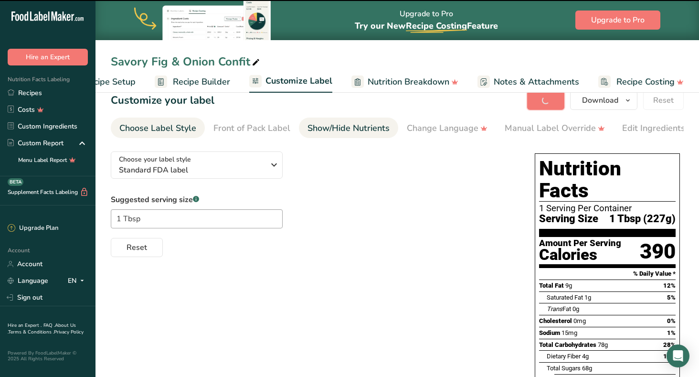
scroll to position [0, 0]
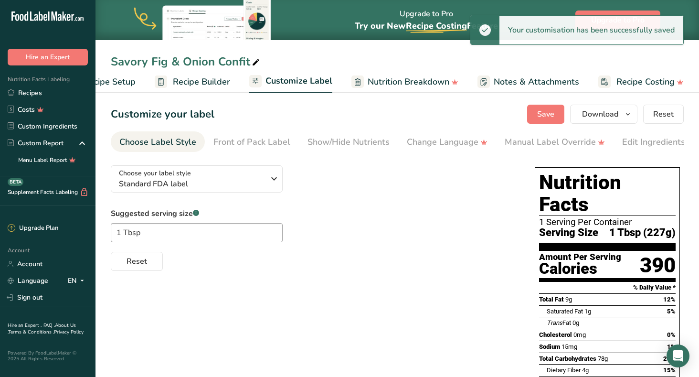
click at [115, 81] on span "Recipe Setup" at bounding box center [110, 81] width 52 height 13
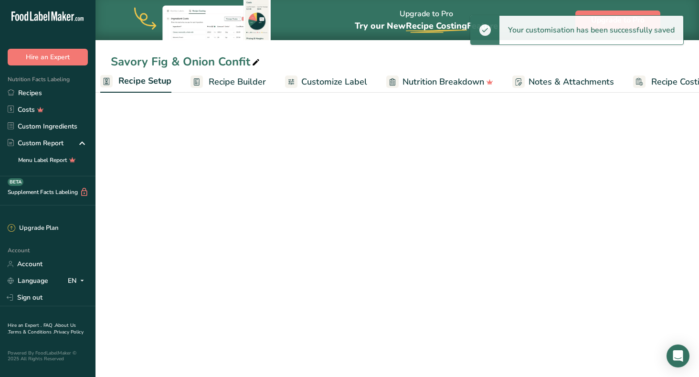
scroll to position [0, 3]
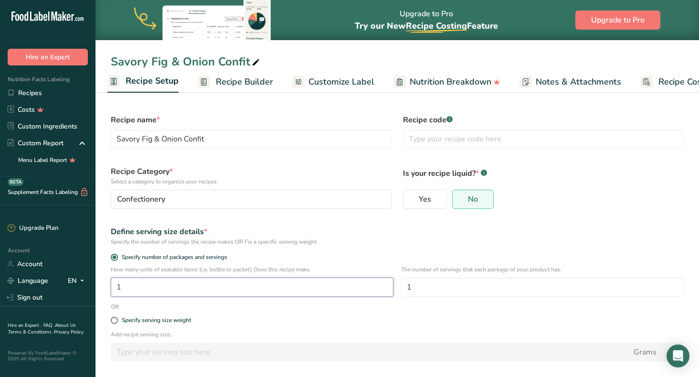
click at [123, 284] on input "1" at bounding box center [252, 286] width 283 height 19
click at [113, 257] on span at bounding box center [114, 256] width 7 height 7
click at [113, 257] on input "Specify number of packages and servings" at bounding box center [114, 257] width 6 height 6
click at [113, 320] on span at bounding box center [114, 319] width 7 height 7
click at [113, 320] on input "Specify serving size weight" at bounding box center [114, 320] width 6 height 6
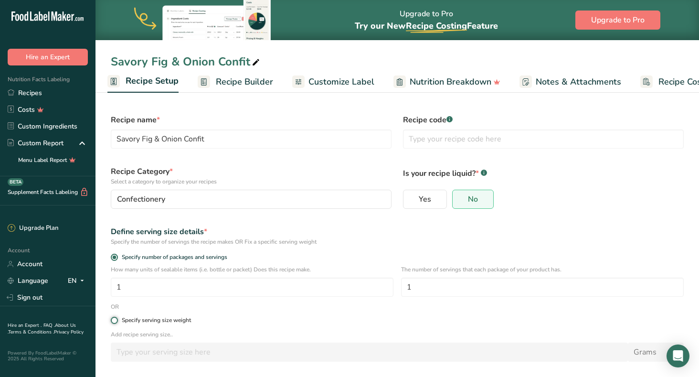
radio input "true"
radio input "false"
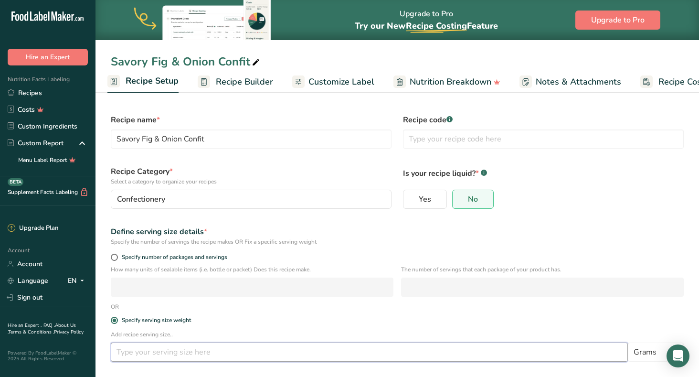
click at [120, 355] on input "number" at bounding box center [369, 351] width 517 height 19
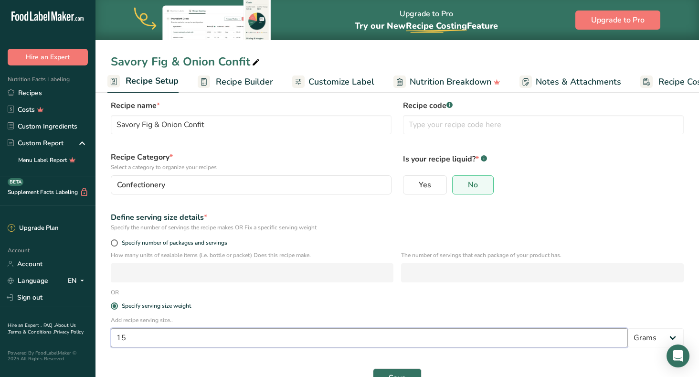
scroll to position [40, 0]
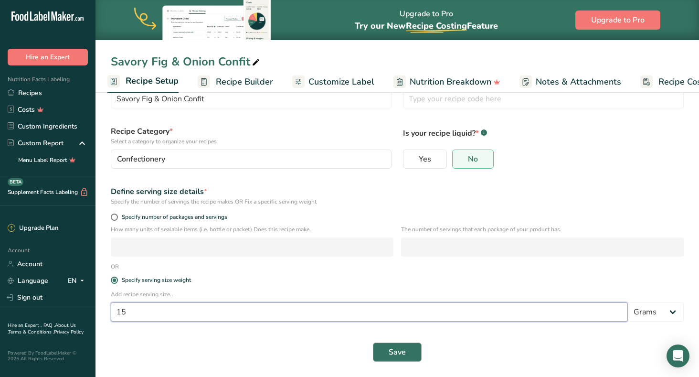
type input "15"
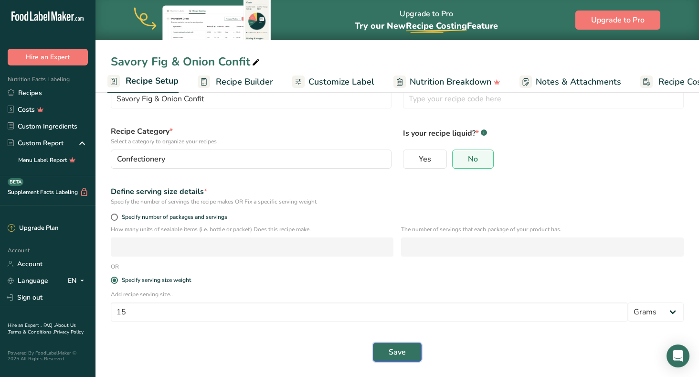
click at [396, 355] on span "Save" at bounding box center [396, 351] width 17 height 11
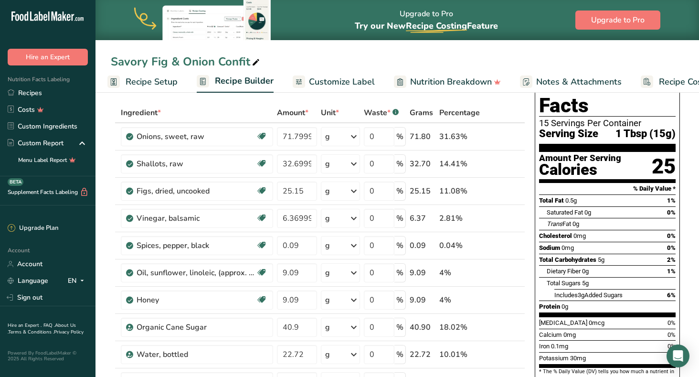
click at [350, 80] on span "Customize Label" at bounding box center [342, 81] width 66 height 13
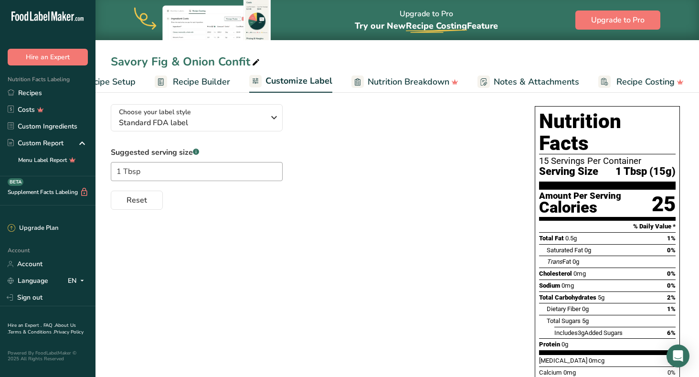
scroll to position [57, 0]
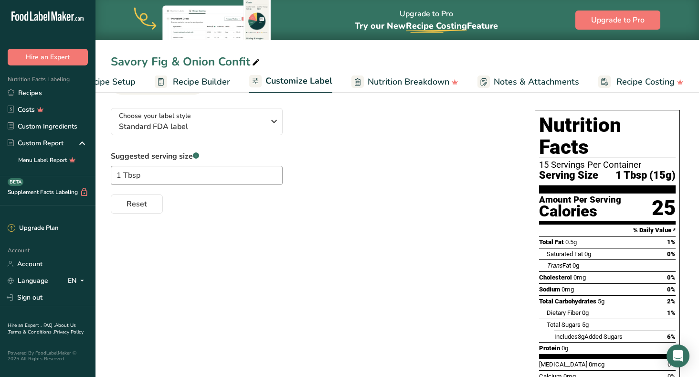
click at [198, 84] on span "Recipe Builder" at bounding box center [201, 81] width 57 height 13
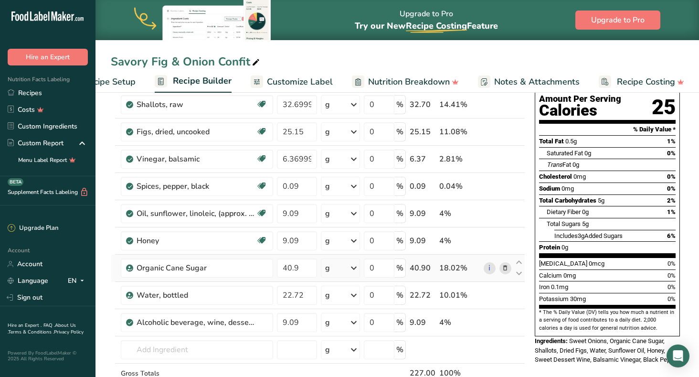
scroll to position [103, 0]
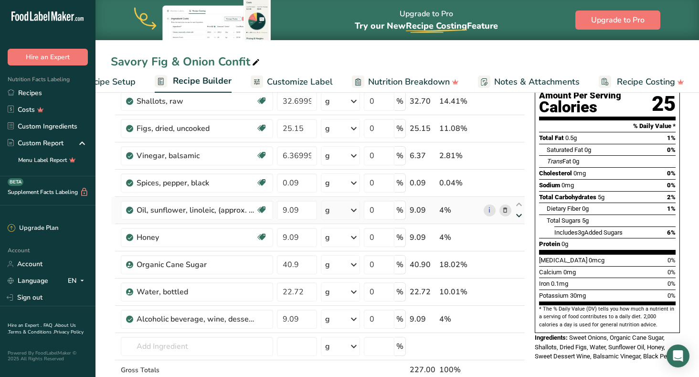
click at [518, 214] on icon at bounding box center [518, 215] width 11 height 7
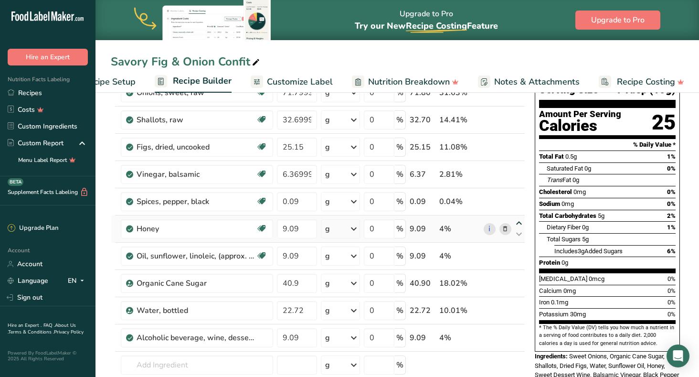
scroll to position [0, 0]
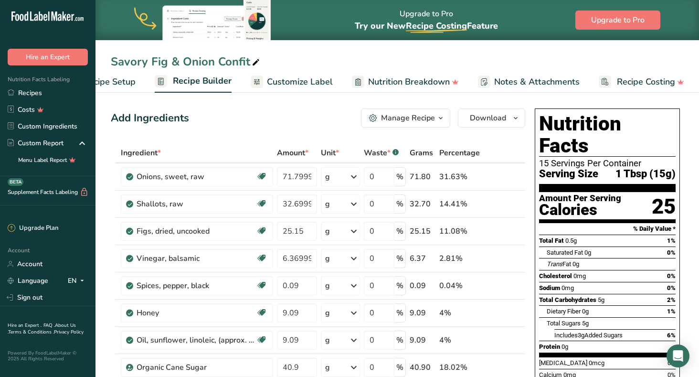
click at [296, 82] on span "Customize Label" at bounding box center [300, 81] width 66 height 13
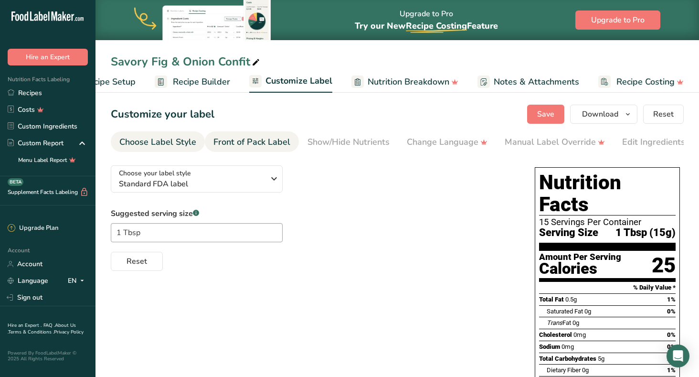
click at [254, 141] on div "Front of Pack Label" at bounding box center [251, 142] width 77 height 13
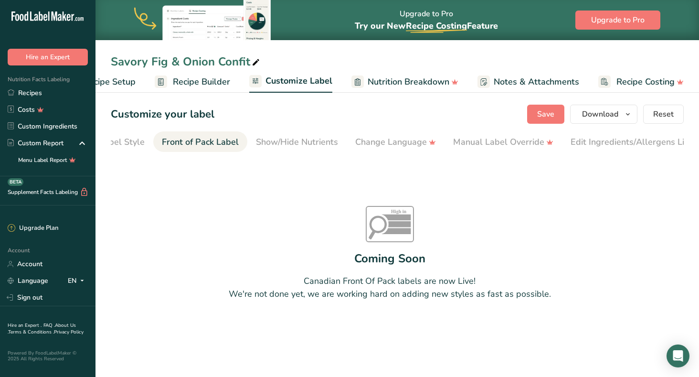
scroll to position [0, 93]
click at [286, 80] on span "Customize Label" at bounding box center [298, 80] width 67 height 13
click at [193, 81] on span "Recipe Builder" at bounding box center [201, 81] width 57 height 13
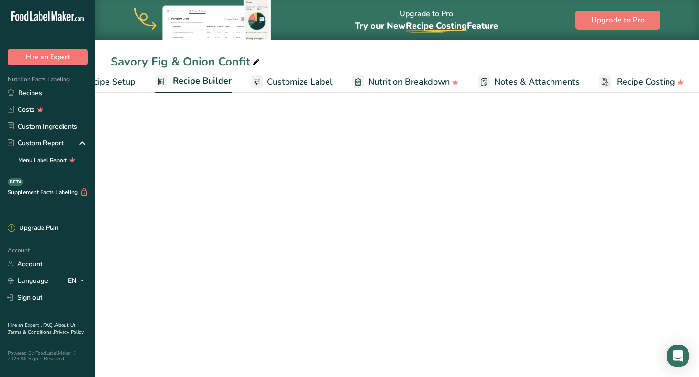
scroll to position [0, 45]
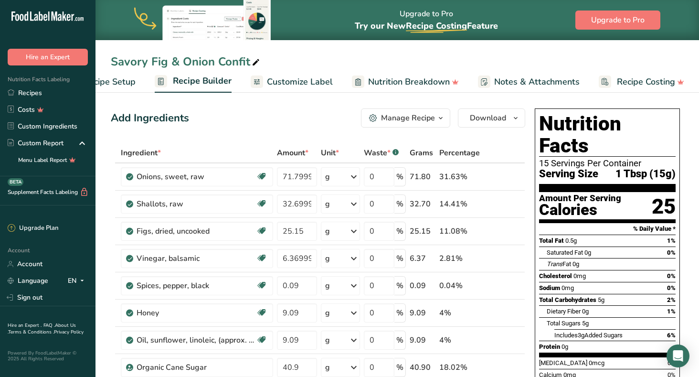
click at [293, 86] on span "Customize Label" at bounding box center [300, 81] width 66 height 13
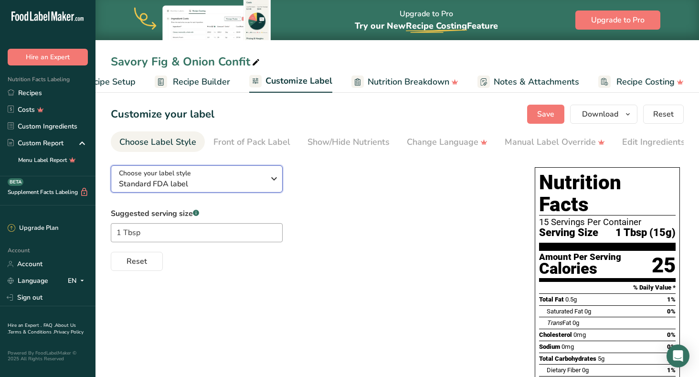
click at [274, 180] on icon "button" at bounding box center [273, 178] width 11 height 17
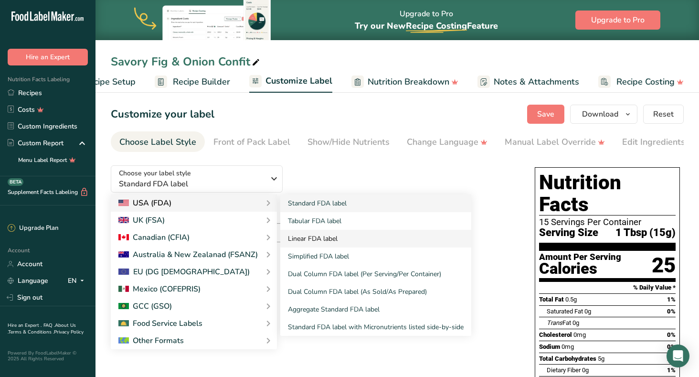
click at [300, 237] on link "Linear FDA label" at bounding box center [375, 239] width 191 height 18
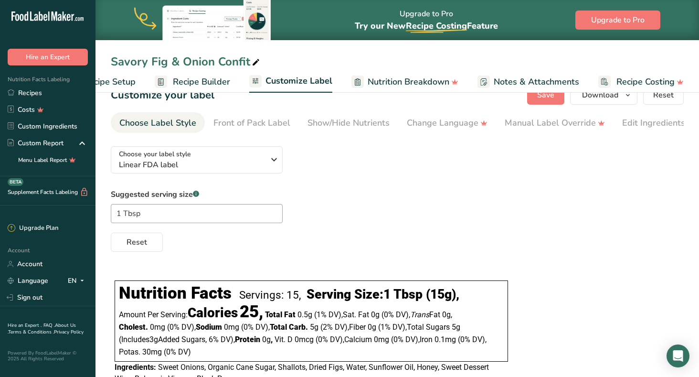
scroll to position [0, 0]
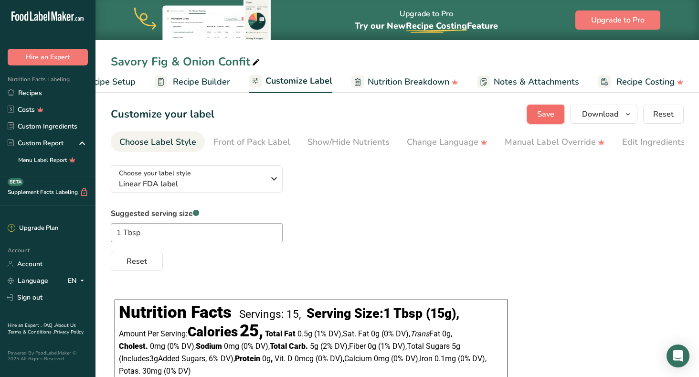
click at [544, 114] on span "Save" at bounding box center [545, 113] width 17 height 11
click at [626, 112] on icon "button" at bounding box center [628, 114] width 8 height 12
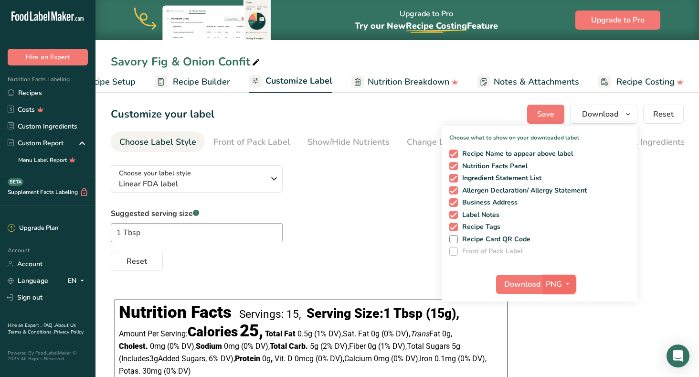
click at [567, 282] on icon "button" at bounding box center [568, 284] width 8 height 12
click at [562, 346] on link "PDF" at bounding box center [560, 351] width 31 height 16
click at [602, 116] on span "Download" at bounding box center [600, 113] width 36 height 11
